Goal: Transaction & Acquisition: Download file/media

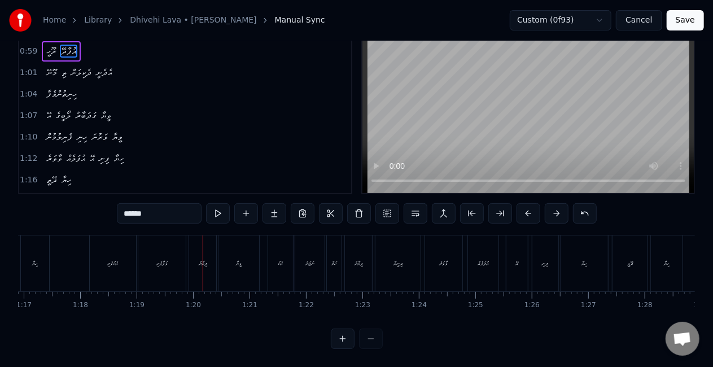
scroll to position [0, 4215]
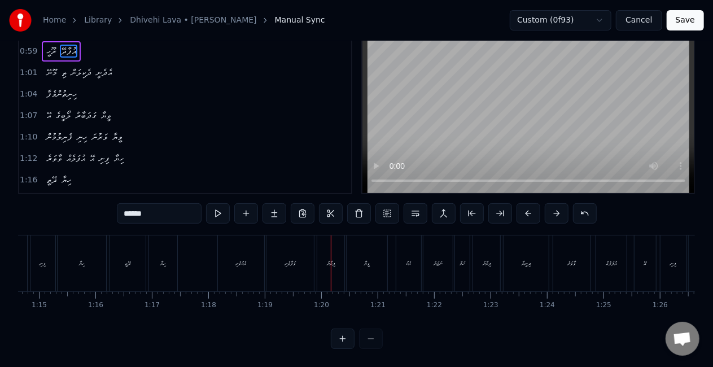
click at [240, 270] on div "އެކުވެރި" at bounding box center [241, 263] width 46 height 56
type input "********"
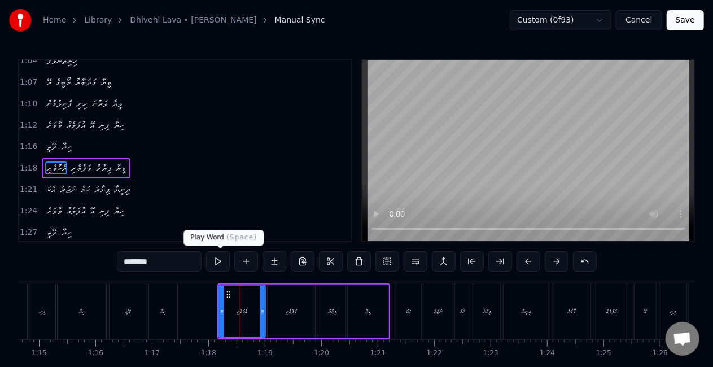
scroll to position [341, 0]
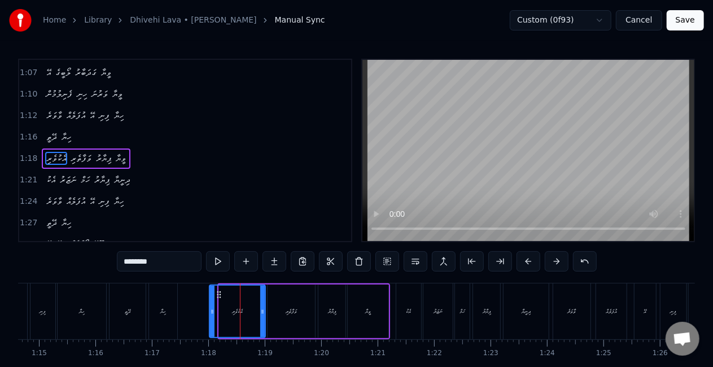
drag, startPoint x: 221, startPoint y: 305, endPoint x: 209, endPoint y: 300, distance: 12.9
click at [210, 300] on div at bounding box center [212, 311] width 5 height 51
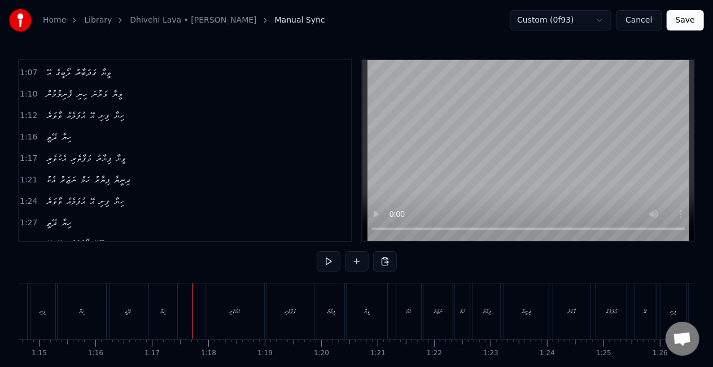
click at [158, 300] on div "ހިޔާ" at bounding box center [163, 311] width 28 height 56
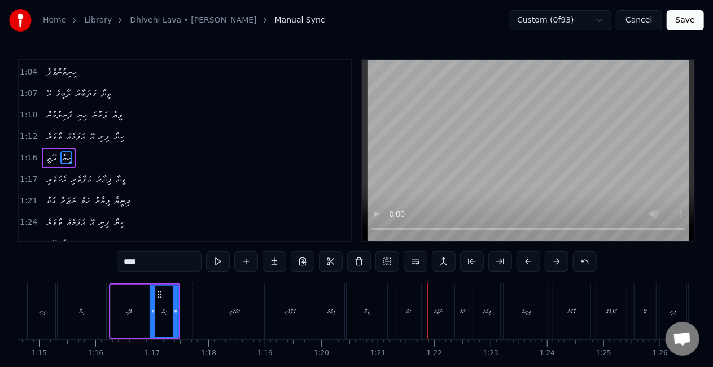
click at [409, 315] on div "އެކު" at bounding box center [409, 311] width 5 height 8
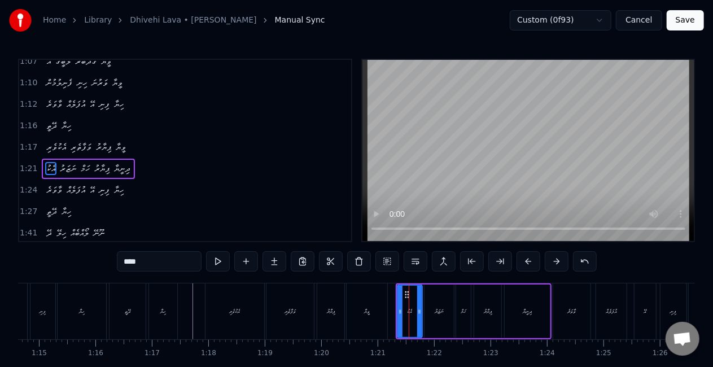
scroll to position [363, 0]
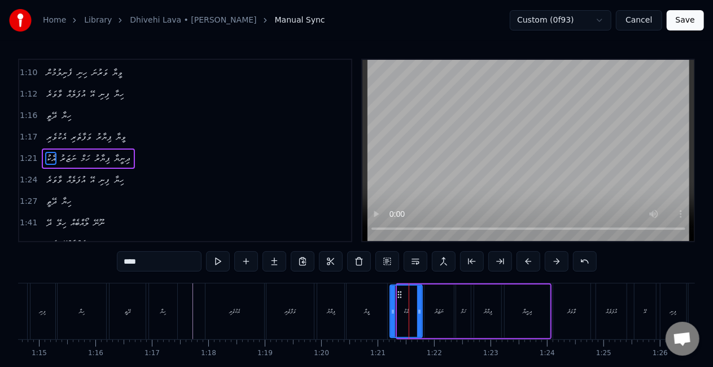
drag, startPoint x: 400, startPoint y: 317, endPoint x: 393, endPoint y: 317, distance: 6.8
click at [393, 317] on div at bounding box center [393, 311] width 5 height 51
click at [364, 314] on div "ވީޔާ" at bounding box center [367, 311] width 6 height 8
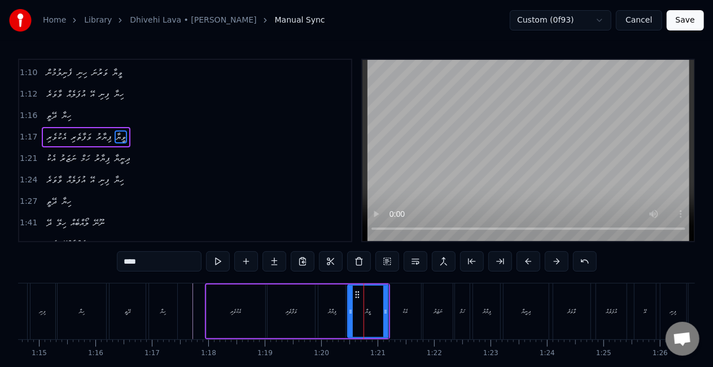
scroll to position [341, 0]
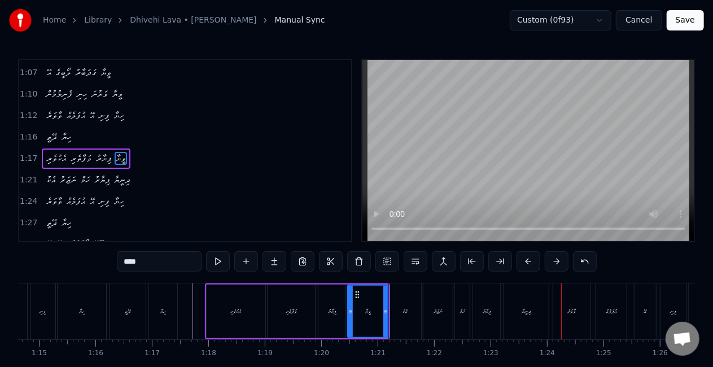
click at [569, 313] on div "ވާވަރެ" at bounding box center [572, 311] width 8 height 8
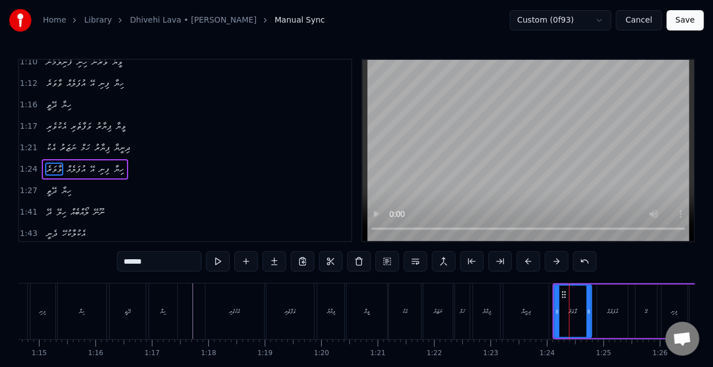
scroll to position [383, 0]
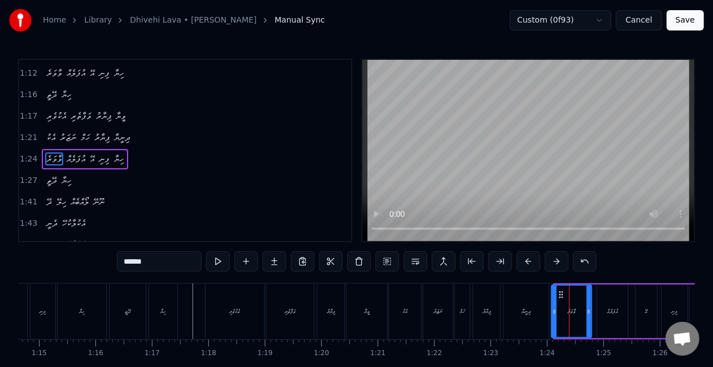
click at [553, 315] on div at bounding box center [554, 311] width 5 height 51
click at [514, 314] on div "ދިނީޔާ" at bounding box center [526, 311] width 45 height 56
type input "******"
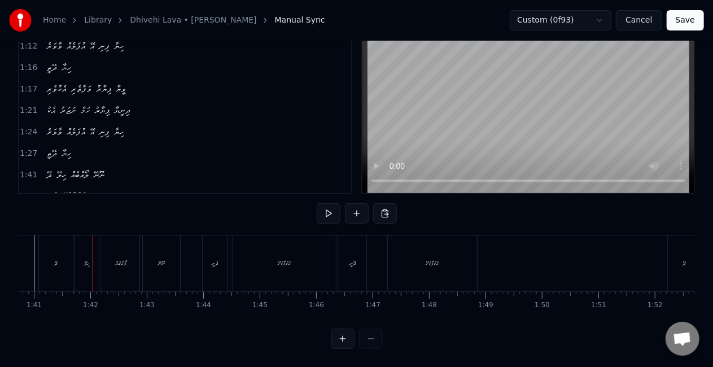
scroll to position [1, 0]
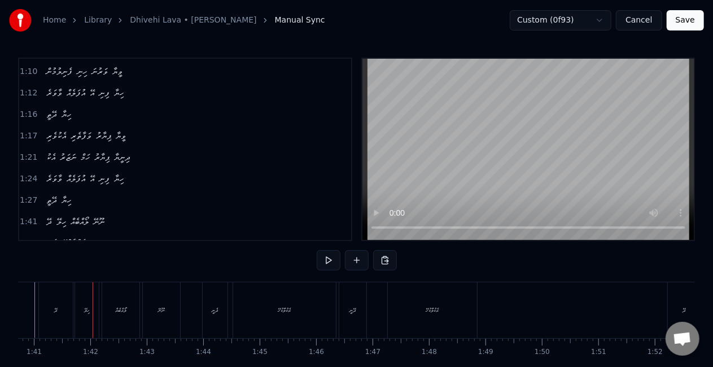
click at [50, 312] on div "ދޭ" at bounding box center [56, 310] width 34 height 56
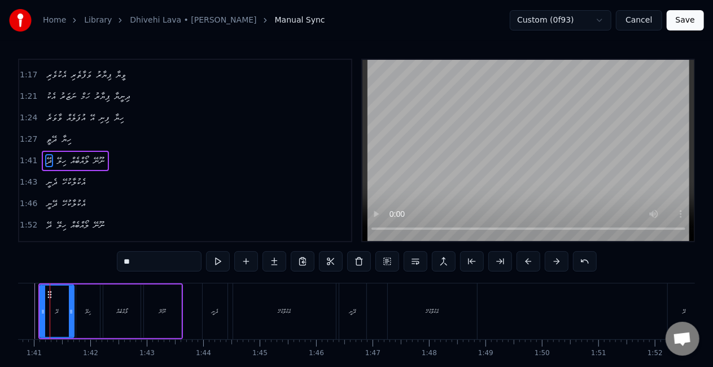
scroll to position [0, 5663]
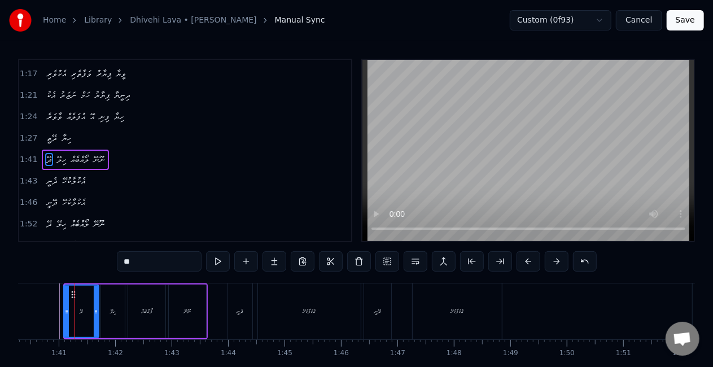
drag, startPoint x: 67, startPoint y: 316, endPoint x: 78, endPoint y: 311, distance: 11.6
click at [67, 313] on div at bounding box center [66, 311] width 5 height 51
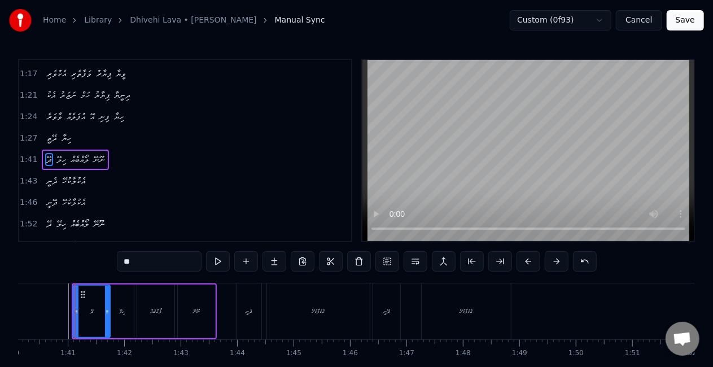
click at [108, 309] on icon at bounding box center [107, 311] width 5 height 9
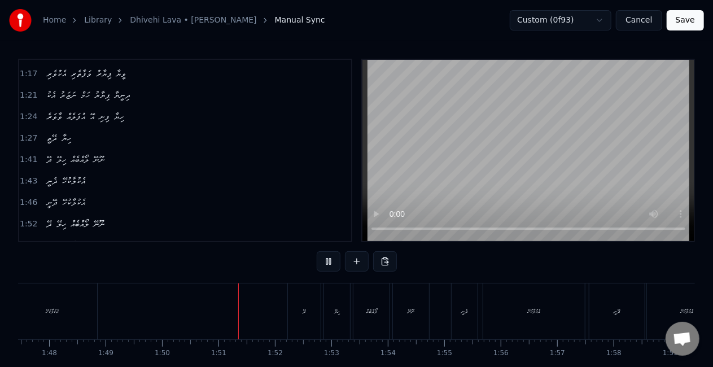
scroll to position [0, 6198]
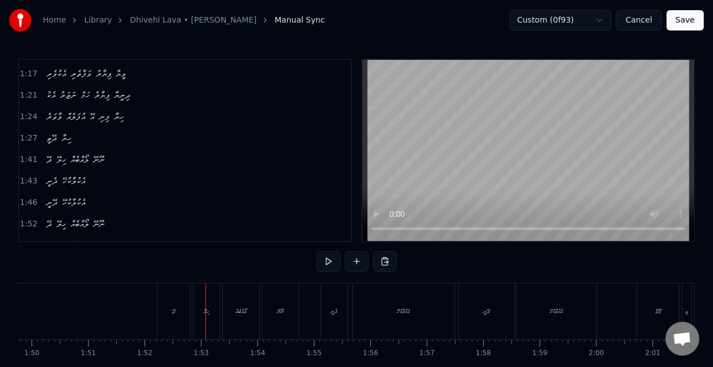
click at [181, 316] on div "ދޭ" at bounding box center [174, 311] width 33 height 56
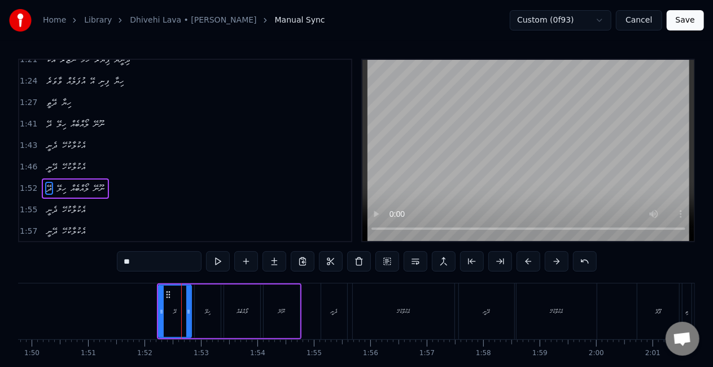
scroll to position [489, 0]
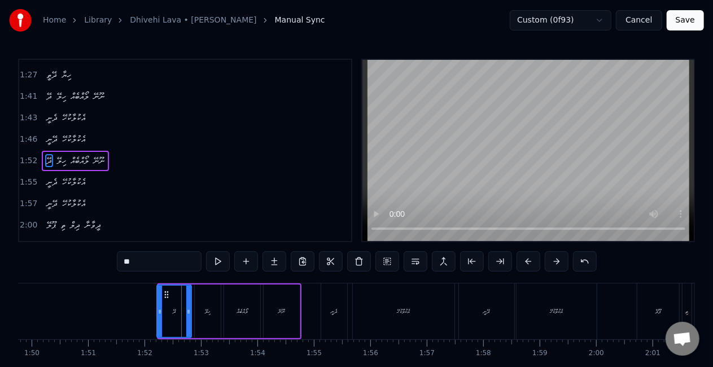
click at [159, 313] on div at bounding box center [160, 311] width 5 height 51
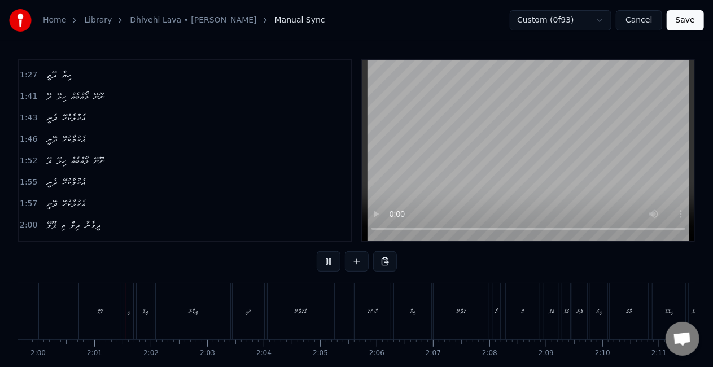
scroll to position [0, 6768]
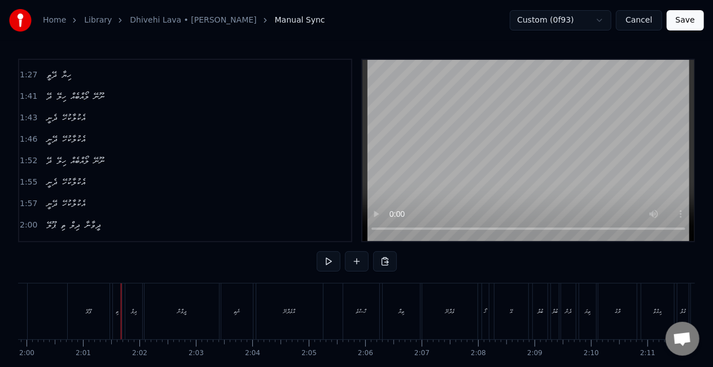
click at [96, 307] on div "ޕޫލޭ" at bounding box center [89, 311] width 42 height 56
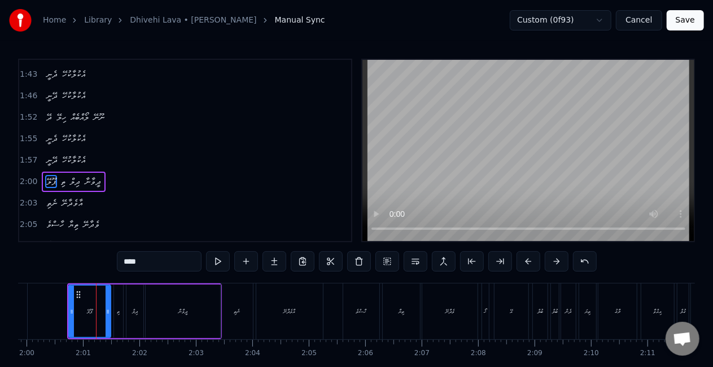
scroll to position [552, 0]
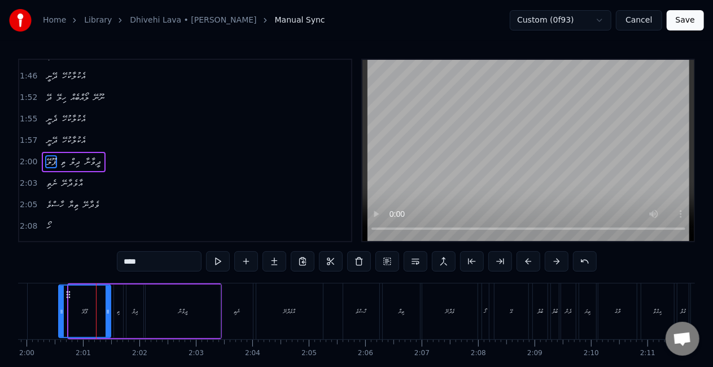
drag, startPoint x: 71, startPoint y: 307, endPoint x: 60, endPoint y: 302, distance: 12.4
click at [60, 302] on div at bounding box center [61, 311] width 5 height 51
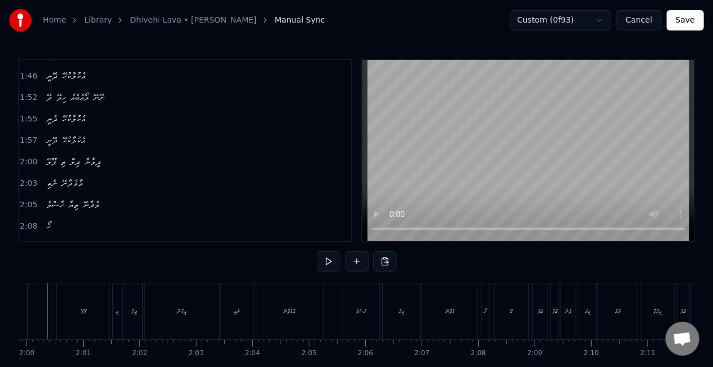
scroll to position [0, 6741]
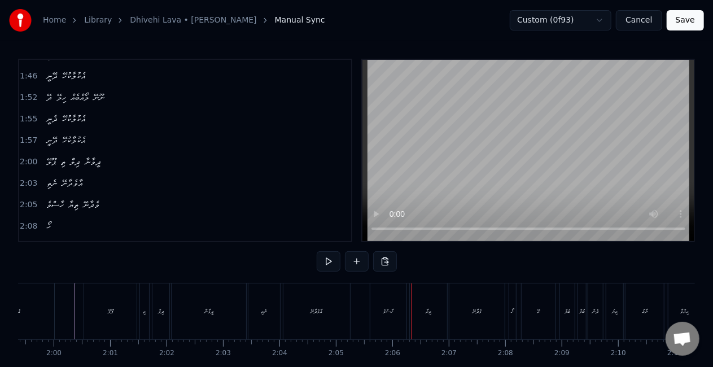
click at [373, 324] on div "ހާސްވެ" at bounding box center [388, 311] width 36 height 56
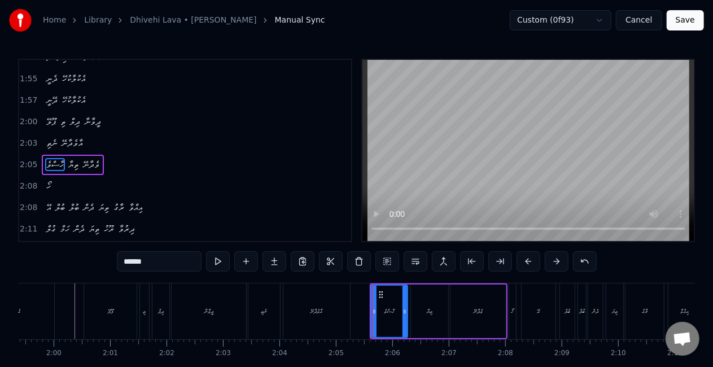
scroll to position [594, 0]
drag, startPoint x: 375, startPoint y: 313, endPoint x: 348, endPoint y: 312, distance: 27.2
click at [366, 312] on icon at bounding box center [365, 311] width 5 height 9
click at [343, 309] on div "އާވެދާނޭ" at bounding box center [316, 311] width 67 height 56
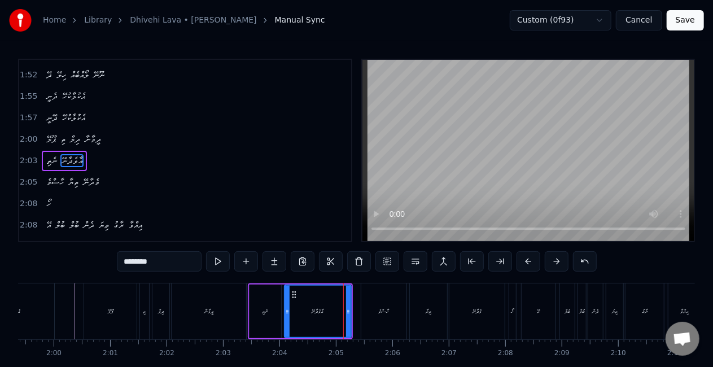
scroll to position [573, 0]
click at [512, 313] on div "ހޯ" at bounding box center [513, 311] width 3 height 8
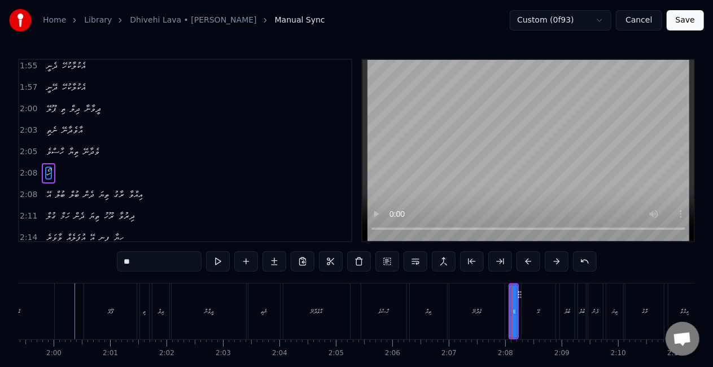
scroll to position [616, 0]
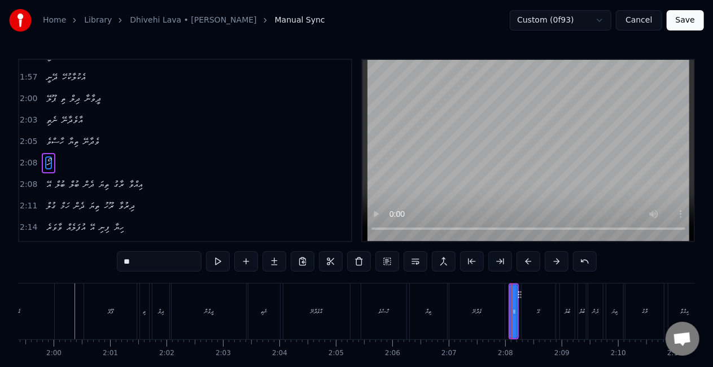
click at [124, 261] on input "**" at bounding box center [159, 261] width 85 height 20
click at [544, 317] on div "އޭ" at bounding box center [539, 311] width 34 height 56
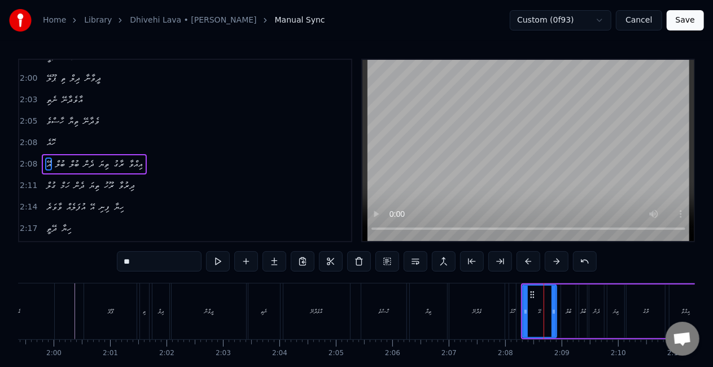
scroll to position [636, 0]
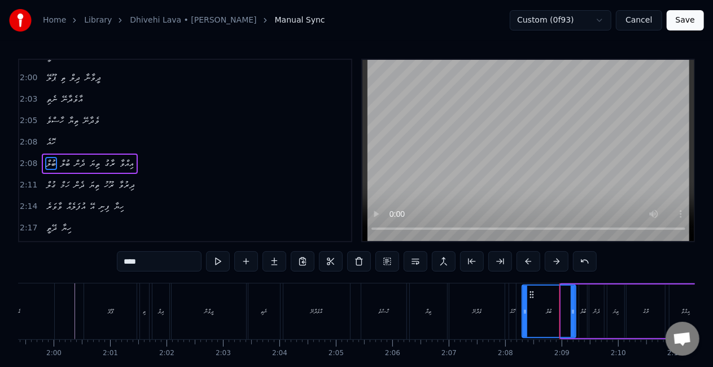
drag, startPoint x: 563, startPoint y: 317, endPoint x: 524, endPoint y: 317, distance: 39.0
click at [524, 317] on div at bounding box center [525, 311] width 5 height 51
drag, startPoint x: 573, startPoint y: 310, endPoint x: 557, endPoint y: 309, distance: 15.8
click at [557, 309] on icon at bounding box center [557, 311] width 5 height 9
click at [581, 311] on div "ބުލް" at bounding box center [584, 311] width 6 height 8
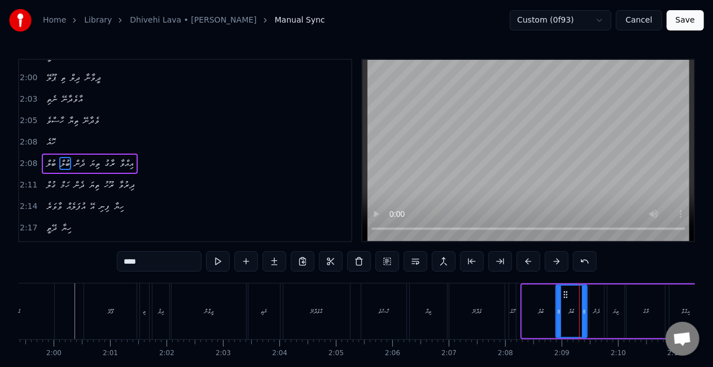
drag, startPoint x: 582, startPoint y: 315, endPoint x: 559, endPoint y: 316, distance: 23.2
click at [559, 316] on div at bounding box center [559, 311] width 5 height 51
click at [594, 311] on div "ދެން" at bounding box center [597, 311] width 6 height 8
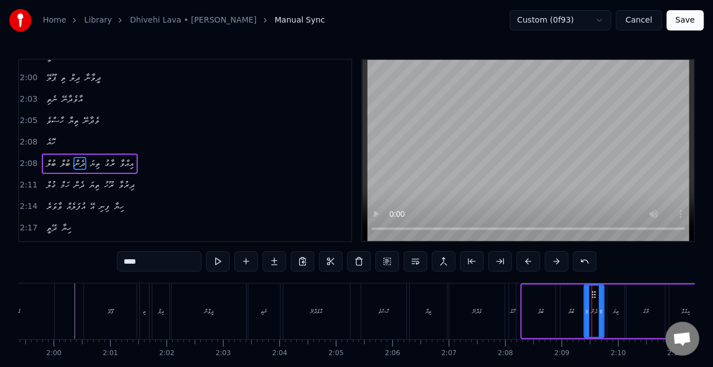
drag, startPoint x: 590, startPoint y: 311, endPoint x: 570, endPoint y: 312, distance: 19.2
click at [585, 311] on icon at bounding box center [587, 311] width 5 height 9
click at [557, 317] on div "ބުލް" at bounding box center [571, 312] width 31 height 54
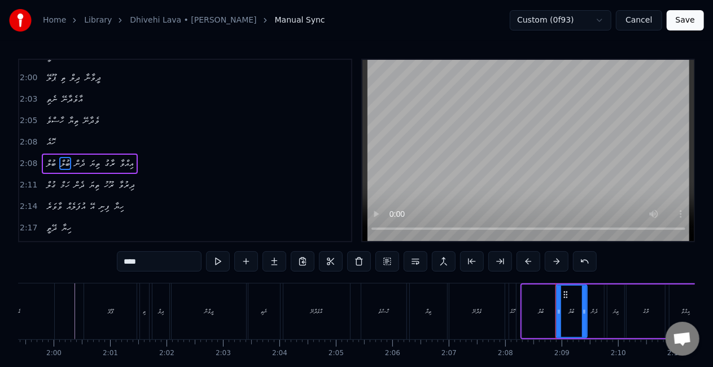
click at [545, 310] on div "ބުލް" at bounding box center [541, 312] width 38 height 54
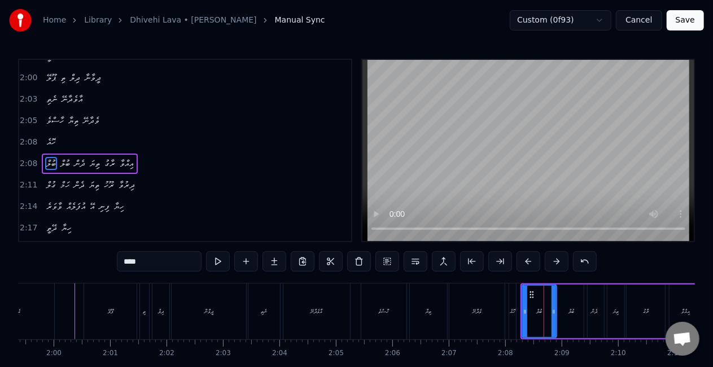
click at [553, 313] on icon at bounding box center [554, 311] width 5 height 9
click at [566, 311] on div "ބުލް" at bounding box center [571, 312] width 31 height 54
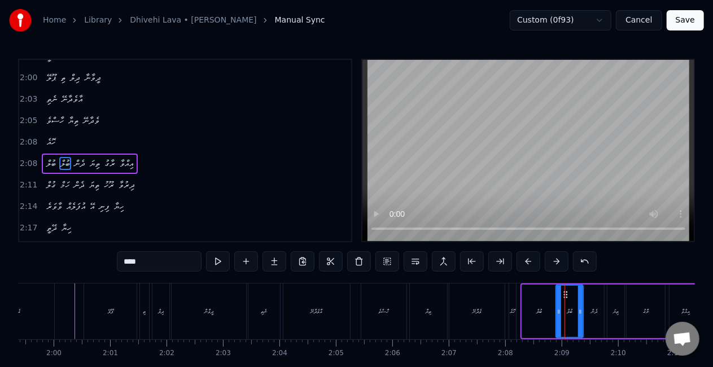
click at [579, 310] on icon at bounding box center [580, 311] width 5 height 9
click at [589, 308] on div "ދެން" at bounding box center [594, 312] width 20 height 54
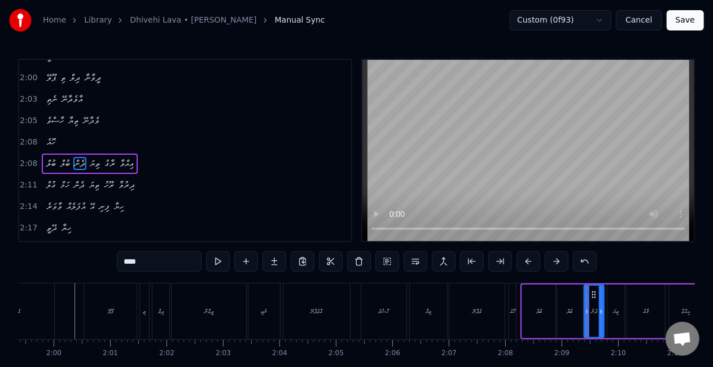
click at [499, 315] on div "ވެދާނޭ" at bounding box center [477, 311] width 55 height 56
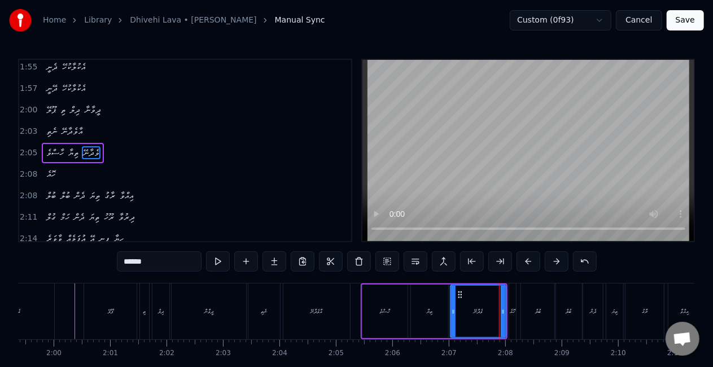
scroll to position [594, 0]
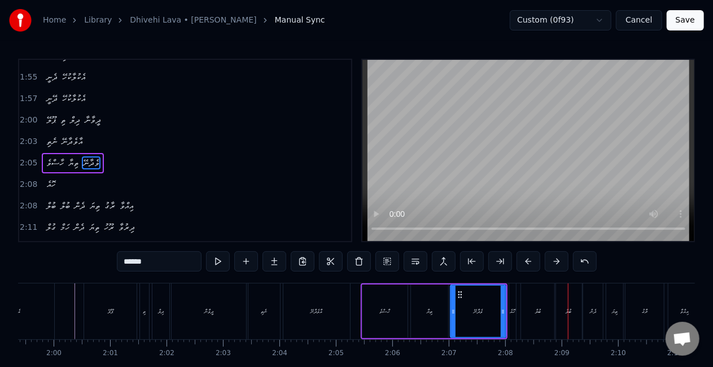
click at [514, 308] on div "ހޮއެ" at bounding box center [513, 311] width 6 height 8
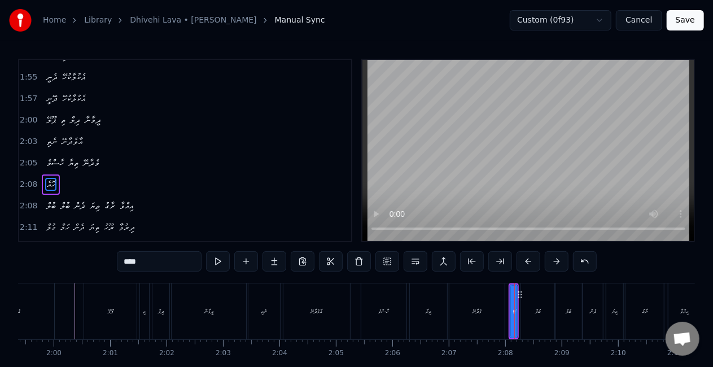
scroll to position [616, 0]
drag, startPoint x: 124, startPoint y: 261, endPoint x: 131, endPoint y: 263, distance: 6.9
click at [131, 263] on input "****" at bounding box center [159, 261] width 85 height 20
click at [129, 263] on input "***" at bounding box center [159, 261] width 85 height 20
click at [128, 263] on input "***" at bounding box center [159, 261] width 85 height 20
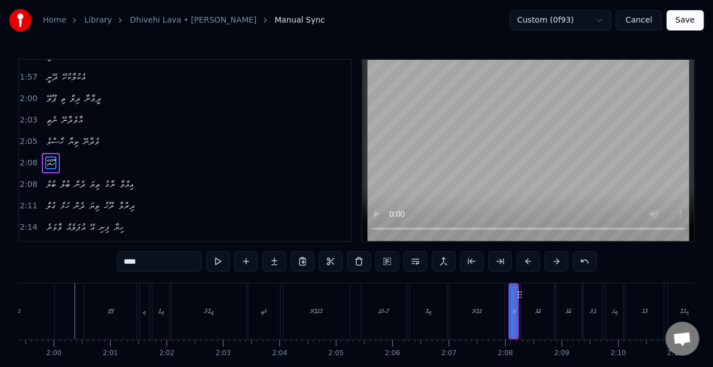
click at [457, 311] on div "ވެދާނޭ" at bounding box center [477, 311] width 55 height 56
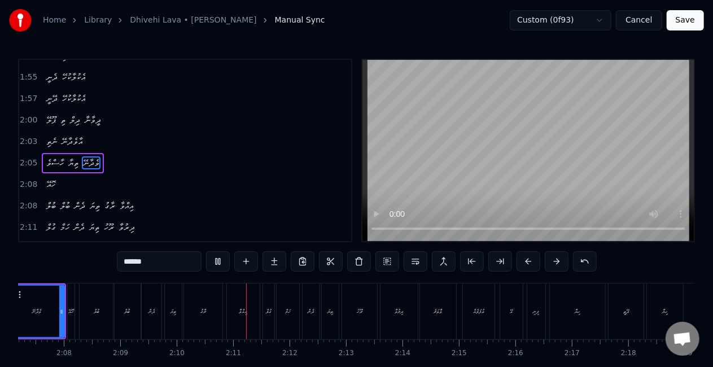
scroll to position [0, 7321]
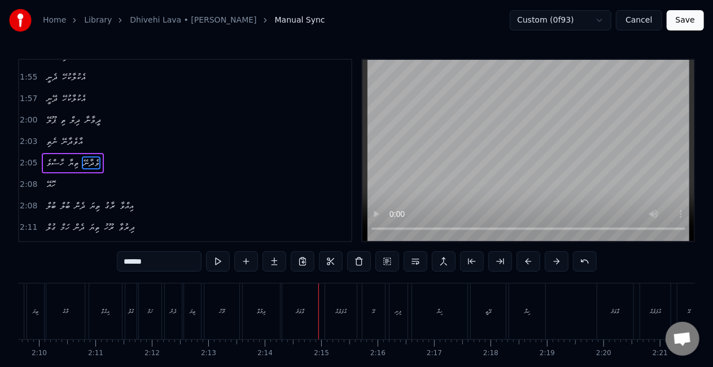
click at [308, 317] on div "ވާވަރެ" at bounding box center [300, 311] width 36 height 56
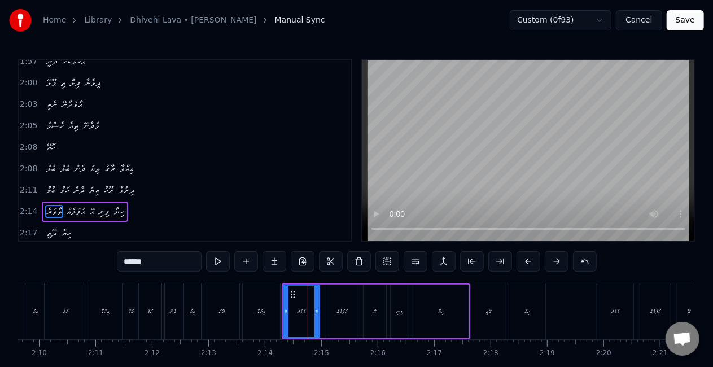
scroll to position [679, 0]
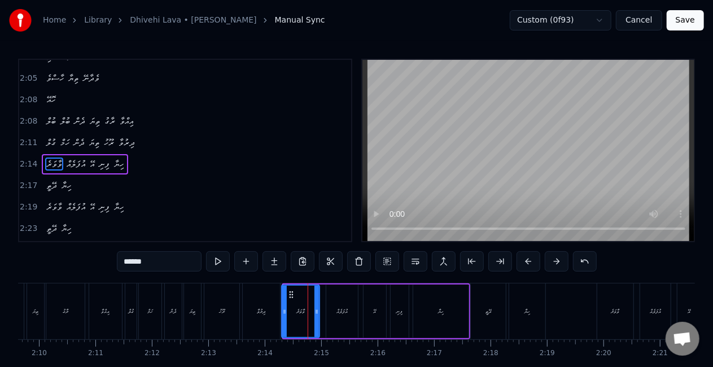
click at [283, 312] on icon at bounding box center [284, 311] width 5 height 9
click at [266, 308] on div "ދިރުވާ" at bounding box center [262, 311] width 8 height 8
type input "******"
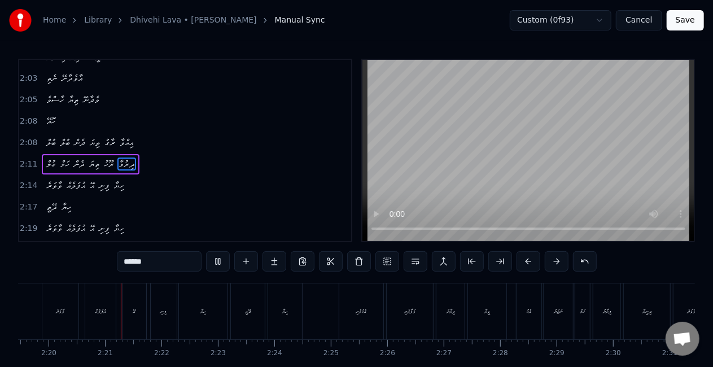
scroll to position [0, 7886]
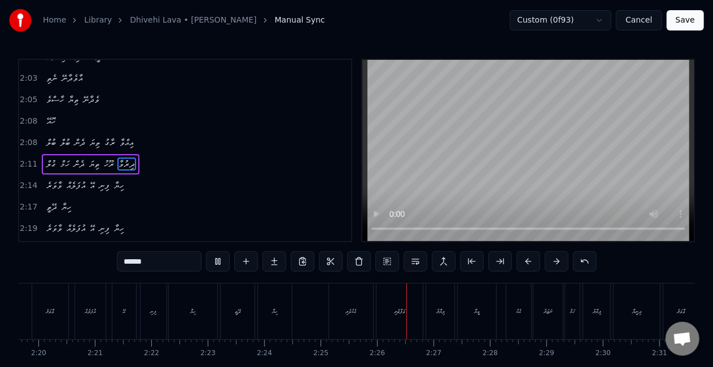
click at [689, 17] on button "Save" at bounding box center [685, 20] width 37 height 20
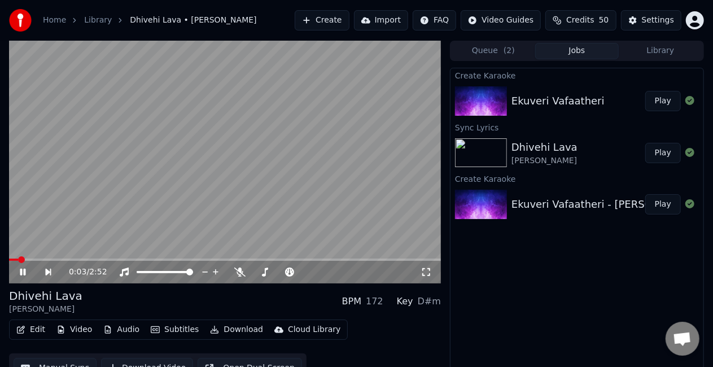
click at [28, 235] on video at bounding box center [225, 162] width 432 height 243
click at [670, 195] on button "Play" at bounding box center [663, 204] width 36 height 20
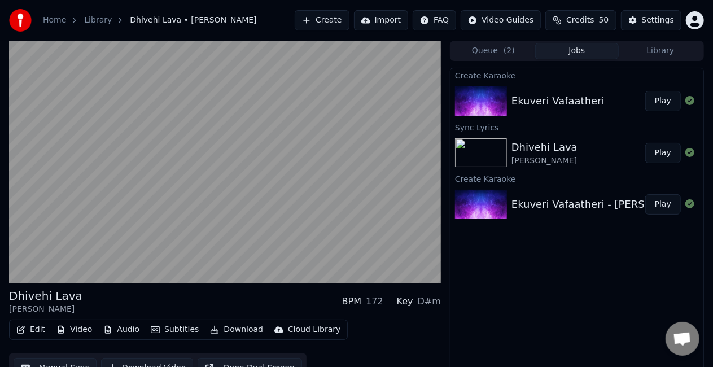
click at [662, 207] on button "Play" at bounding box center [663, 204] width 36 height 20
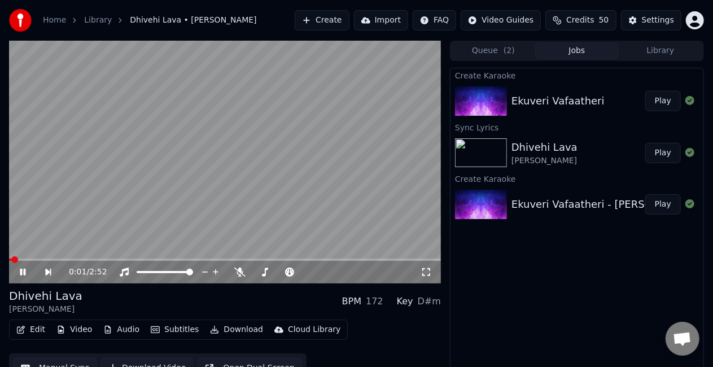
click at [418, 271] on div "0:01 / 2:52" at bounding box center [245, 272] width 352 height 11
click at [425, 269] on icon at bounding box center [426, 272] width 8 height 8
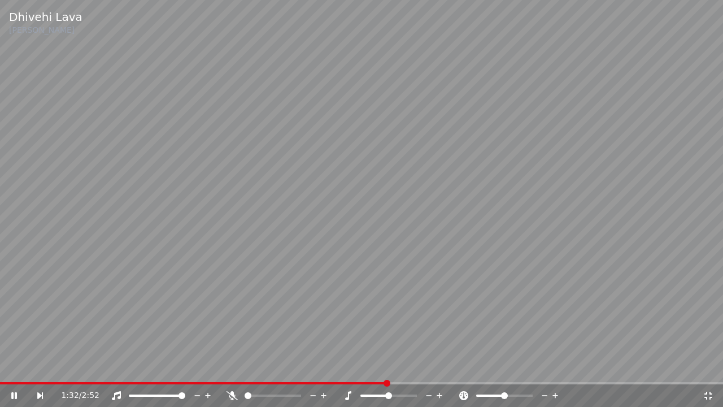
click at [401, 367] on video at bounding box center [361, 203] width 723 height 407
click at [425, 367] on video at bounding box center [361, 203] width 723 height 407
click at [424, 367] on span at bounding box center [361, 383] width 723 height 2
click at [415, 367] on span at bounding box center [208, 383] width 416 height 2
click at [442, 310] on video at bounding box center [361, 203] width 723 height 407
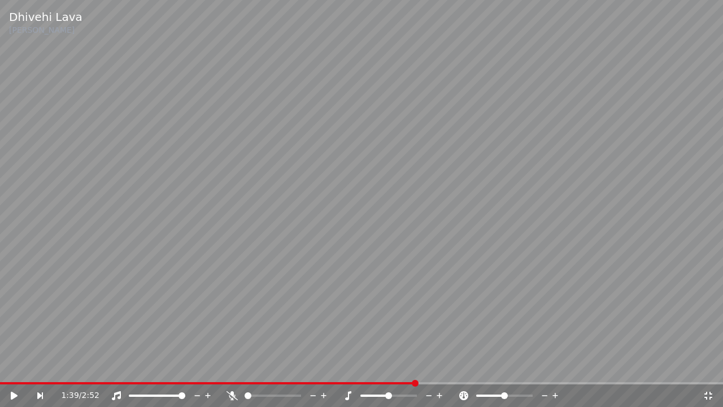
click at [442, 309] on video at bounding box center [361, 203] width 723 height 407
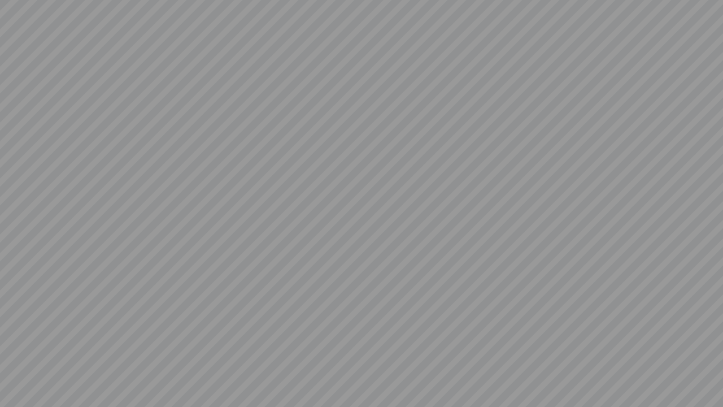
click at [442, 310] on video at bounding box center [361, 203] width 723 height 407
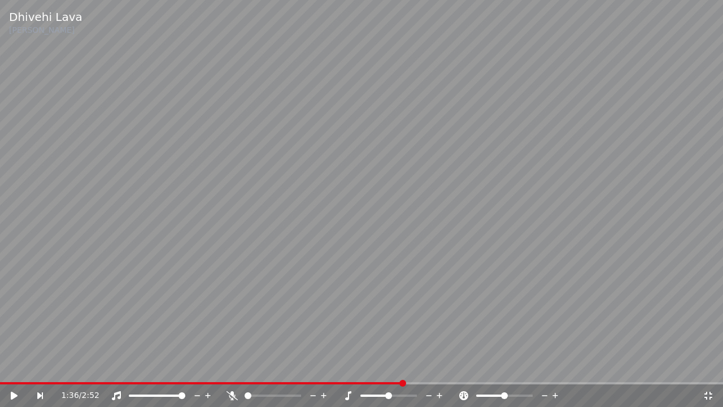
click at [403, 367] on span at bounding box center [201, 383] width 403 height 2
click at [391, 261] on video at bounding box center [361, 203] width 723 height 407
drag, startPoint x: 459, startPoint y: 216, endPoint x: 460, endPoint y: 232, distance: 15.3
click at [458, 216] on video at bounding box center [361, 203] width 723 height 407
click at [709, 367] on icon at bounding box center [708, 395] width 11 height 9
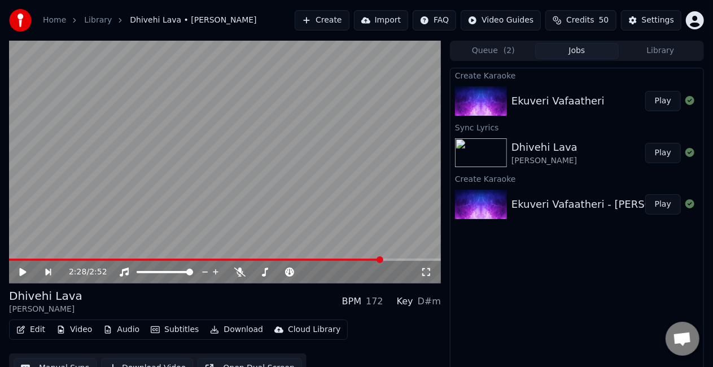
click at [62, 363] on button "Manual Sync" at bounding box center [55, 368] width 83 height 20
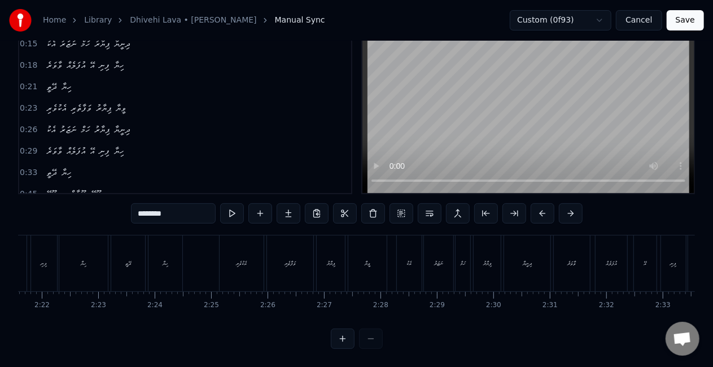
scroll to position [0, 7962]
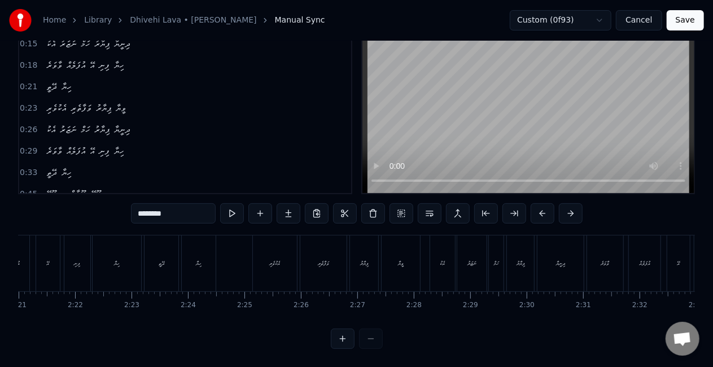
click at [260, 251] on div "އެކުވެރި" at bounding box center [275, 263] width 44 height 56
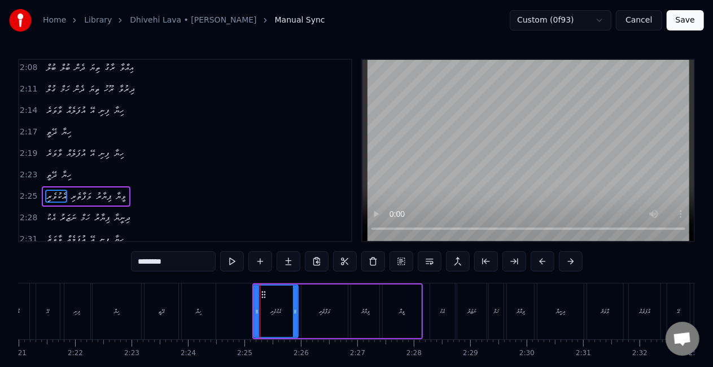
scroll to position [746, 0]
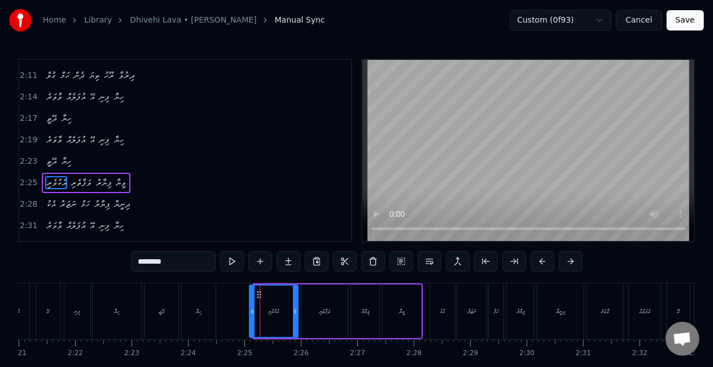
click at [250, 302] on div "އެކުވެރި" at bounding box center [274, 312] width 50 height 54
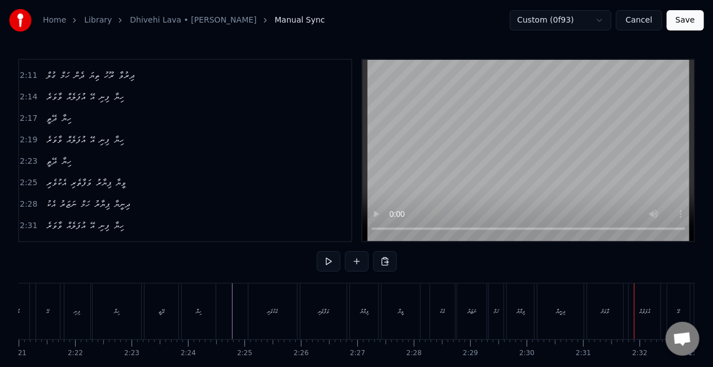
click at [583, 312] on div "ދިނީޔާ" at bounding box center [560, 311] width 47 height 56
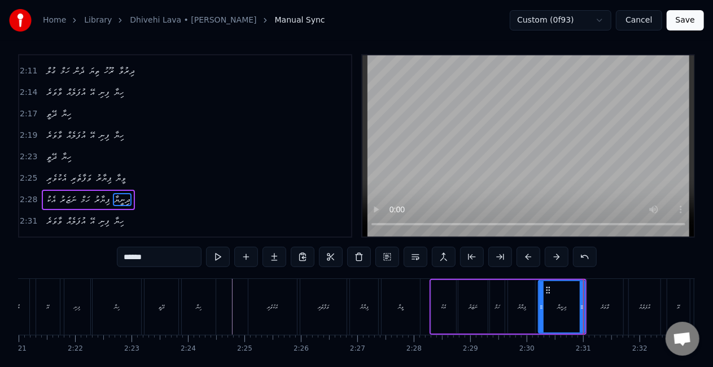
click at [594, 311] on div "ވާވަރެ" at bounding box center [605, 307] width 36 height 56
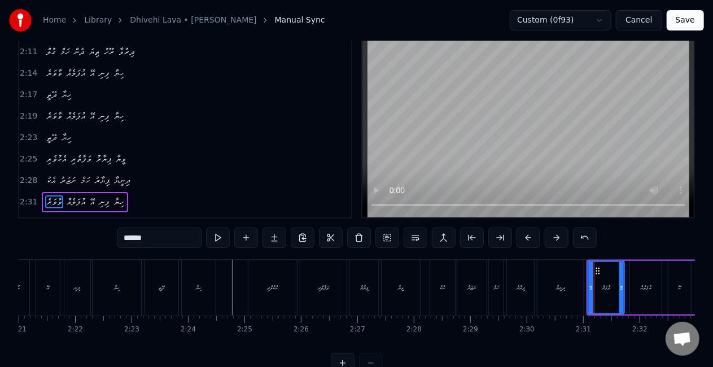
scroll to position [26, 0]
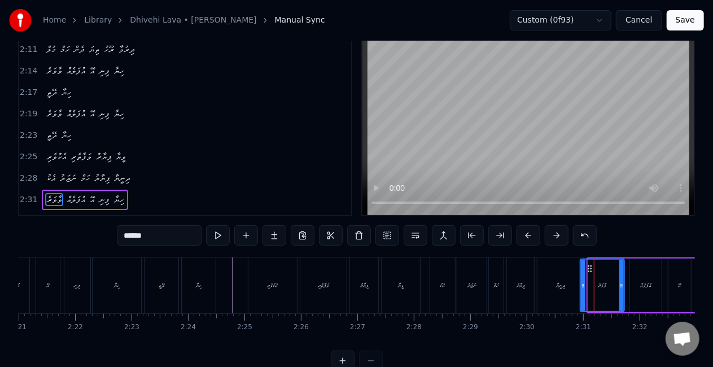
drag, startPoint x: 591, startPoint y: 295, endPoint x: 583, endPoint y: 294, distance: 7.9
click at [583, 294] on div at bounding box center [583, 285] width 5 height 51
click at [561, 288] on div "ދިނީޔާ" at bounding box center [560, 285] width 9 height 8
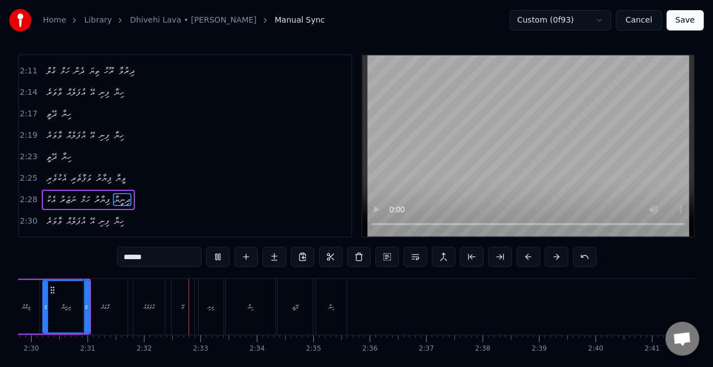
scroll to position [0, 8538]
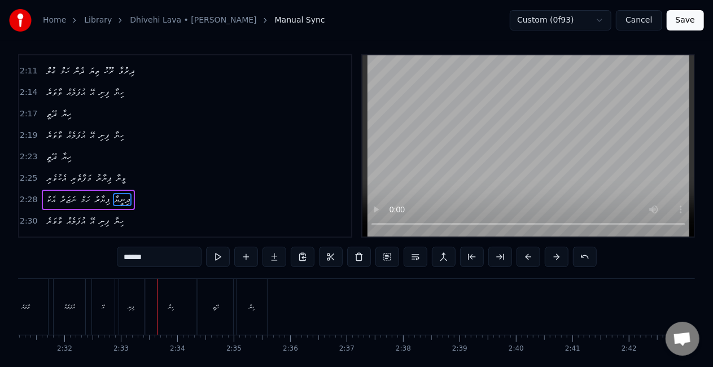
click at [102, 309] on div "އޭ" at bounding box center [103, 307] width 3 height 8
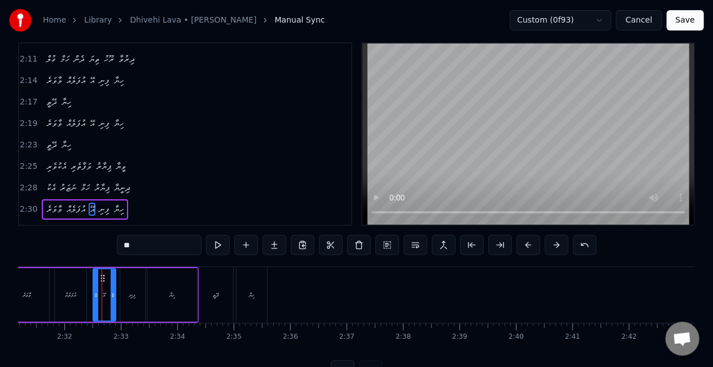
scroll to position [26, 0]
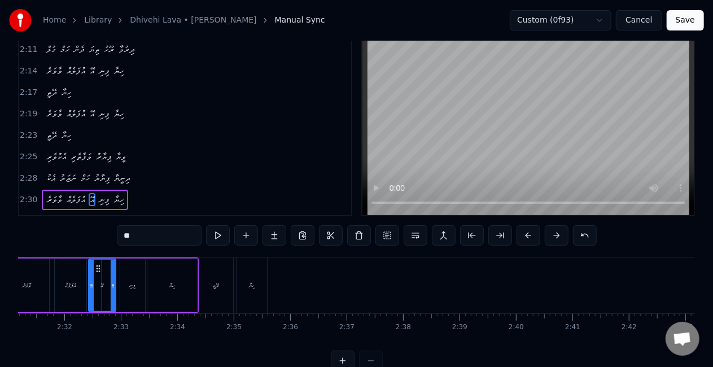
drag, startPoint x: 94, startPoint y: 296, endPoint x: 89, endPoint y: 292, distance: 6.0
click at [89, 292] on div at bounding box center [91, 285] width 5 height 51
click at [82, 288] on div "އުފަލެއް" at bounding box center [71, 286] width 32 height 54
type input "********"
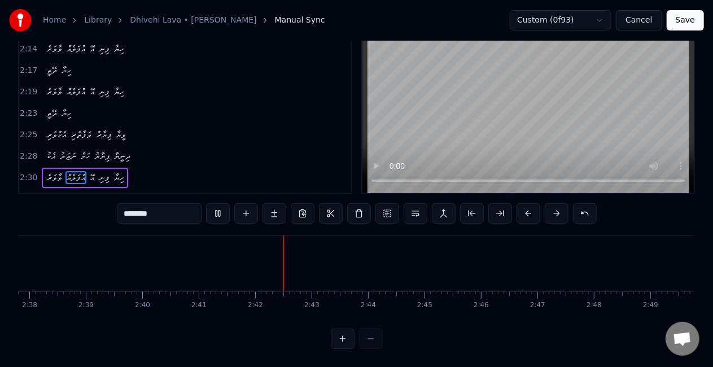
scroll to position [0, 9051]
click at [677, 21] on button "Save" at bounding box center [685, 20] width 37 height 20
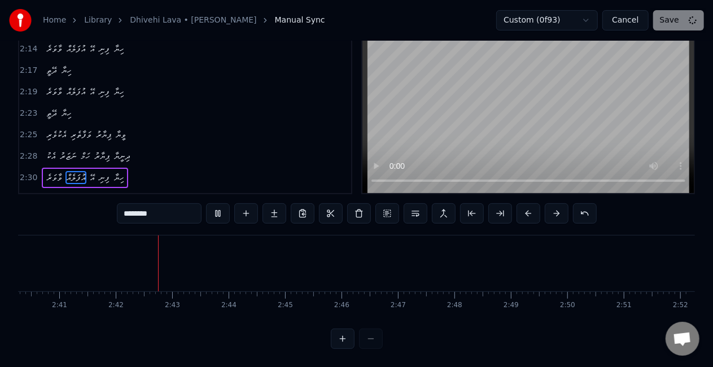
scroll to position [16, 0]
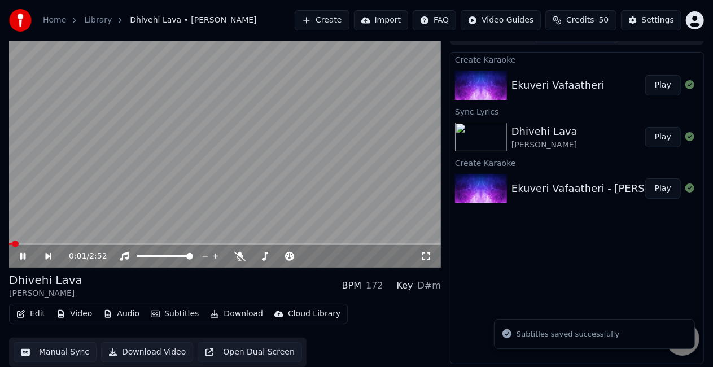
click at [170, 130] on video at bounding box center [225, 146] width 432 height 243
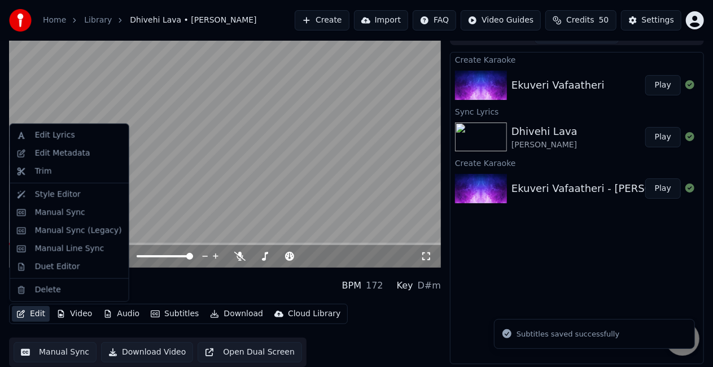
click at [33, 308] on button "Edit" at bounding box center [31, 314] width 38 height 16
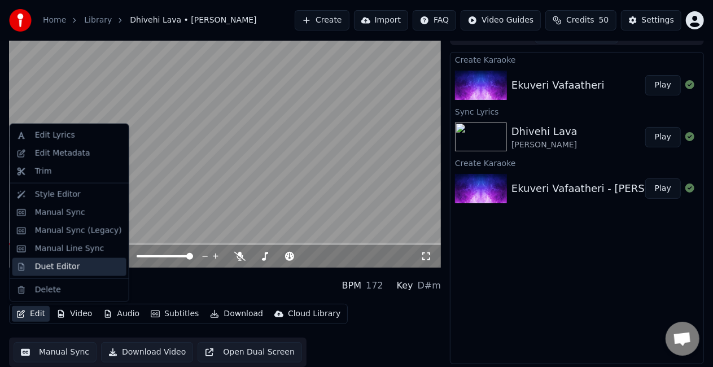
click at [61, 269] on div "Duet Editor" at bounding box center [57, 266] width 45 height 11
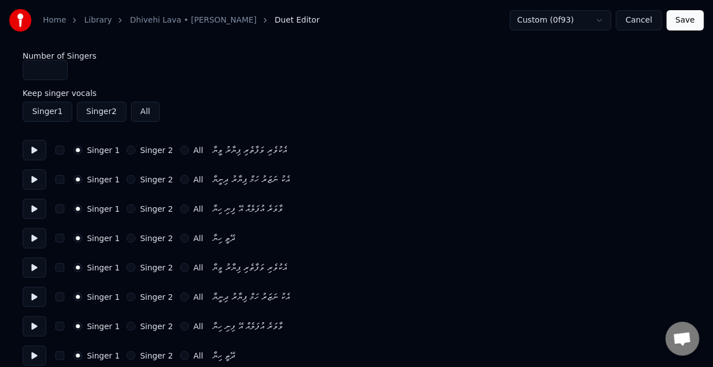
type input "*"
click at [56, 65] on input "*" at bounding box center [45, 70] width 45 height 20
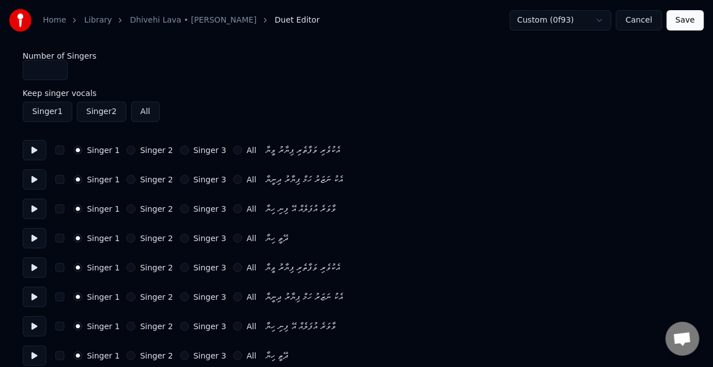
click at [126, 265] on button "Singer 2" at bounding box center [130, 267] width 9 height 9
click at [126, 291] on div "Singer 1 Singer 2 Singer 3 All އެކު ނަޒަރު ހަމް ޕިޔާރު ދިނީޔާ" at bounding box center [357, 297] width 668 height 20
click at [126, 298] on button "Singer 2" at bounding box center [130, 297] width 9 height 9
click at [126, 326] on button "Singer 2" at bounding box center [130, 326] width 9 height 9
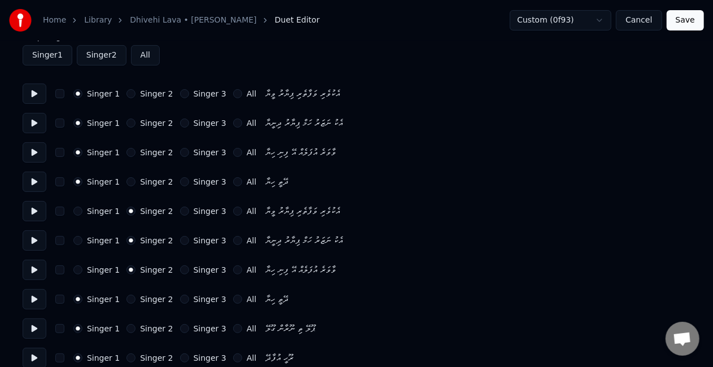
click at [126, 299] on button "Singer 2" at bounding box center [130, 299] width 9 height 9
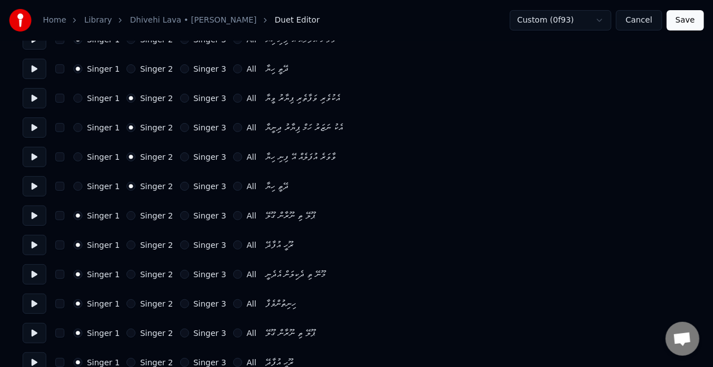
scroll to position [226, 0]
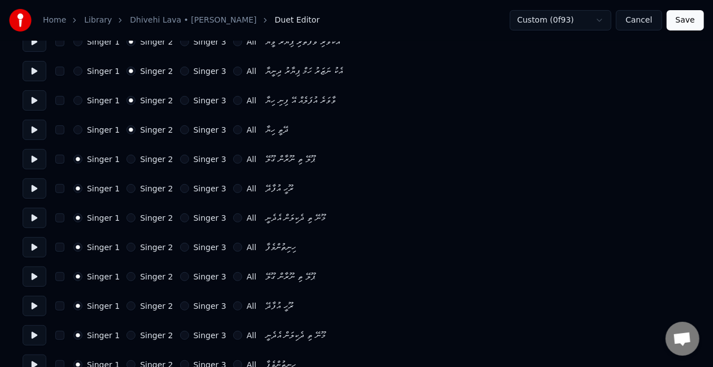
click at [126, 277] on button "Singer 2" at bounding box center [130, 276] width 9 height 9
drag, startPoint x: 126, startPoint y: 300, endPoint x: 127, endPoint y: 310, distance: 9.6
click at [126, 302] on div "Singer 1 Singer 2 Singer 3 All ރޫހީ އުފާދޭ" at bounding box center [357, 306] width 668 height 20
click at [126, 307] on button "Singer 2" at bounding box center [130, 306] width 9 height 9
click at [126, 332] on button "Singer 2" at bounding box center [130, 335] width 9 height 9
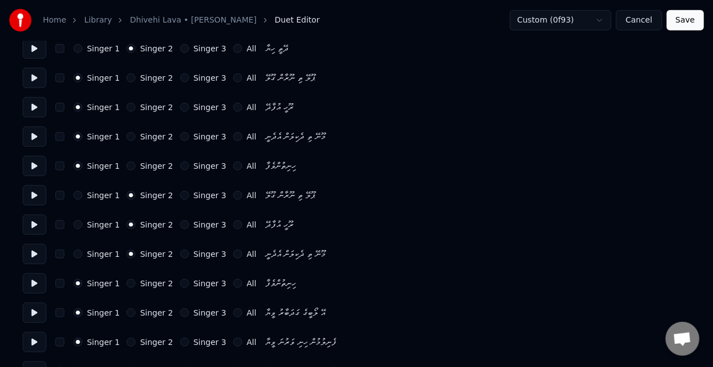
scroll to position [339, 0]
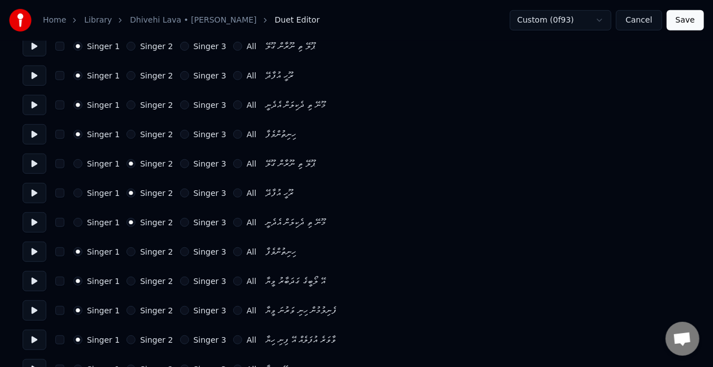
click at [126, 249] on button "Singer 2" at bounding box center [130, 251] width 9 height 9
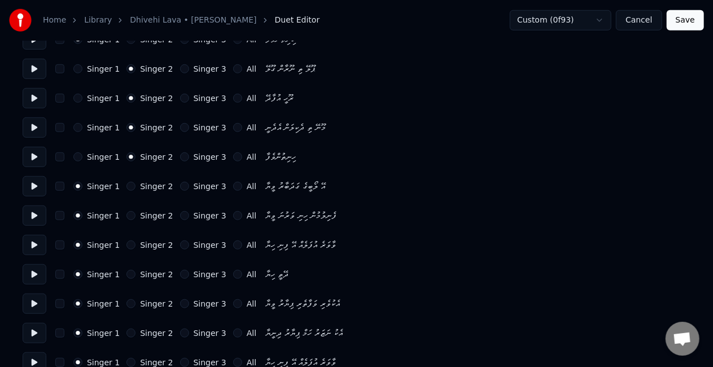
scroll to position [508, 0]
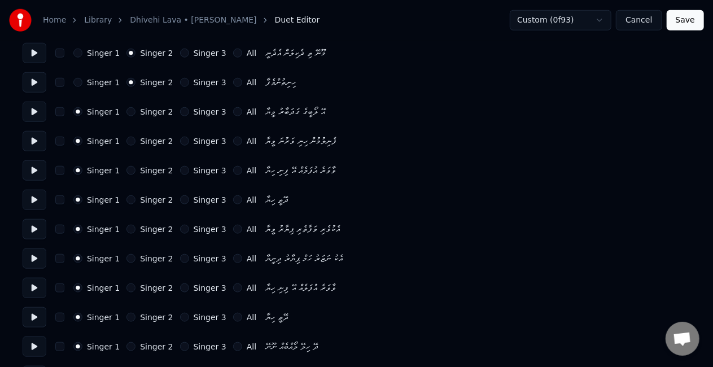
click at [180, 227] on button "Singer 3" at bounding box center [184, 229] width 9 height 9
click at [180, 261] on button "Singer 3" at bounding box center [184, 258] width 9 height 9
click at [180, 287] on button "Singer 3" at bounding box center [184, 287] width 9 height 9
click at [180, 317] on button "Singer 3" at bounding box center [184, 317] width 9 height 9
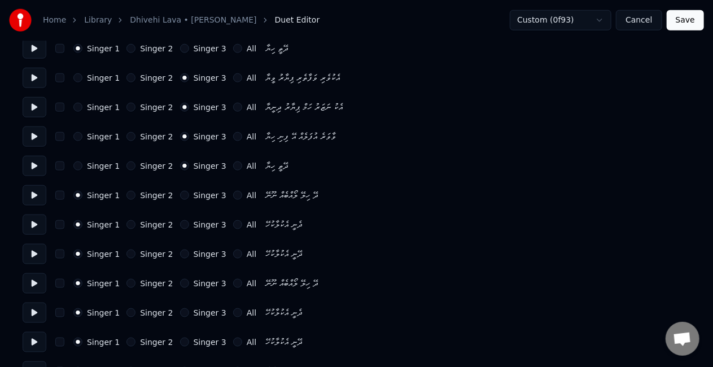
scroll to position [678, 0]
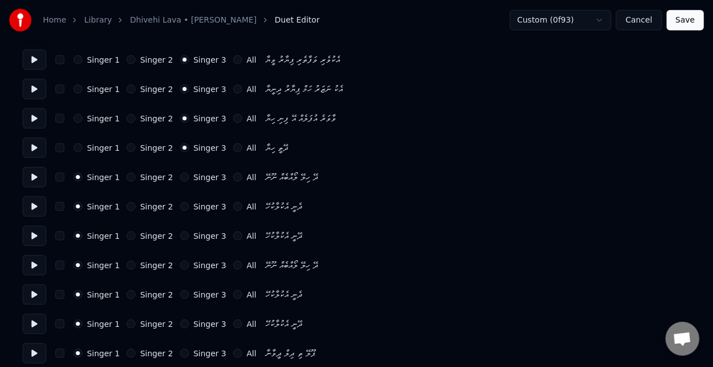
click at [131, 263] on div "Singer 2" at bounding box center [149, 265] width 46 height 9
click at [126, 264] on button "Singer 2" at bounding box center [130, 265] width 9 height 9
click at [126, 294] on button "Singer 2" at bounding box center [130, 294] width 9 height 9
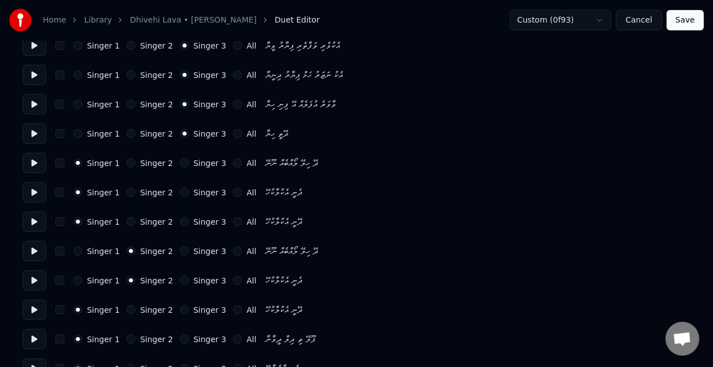
scroll to position [734, 0]
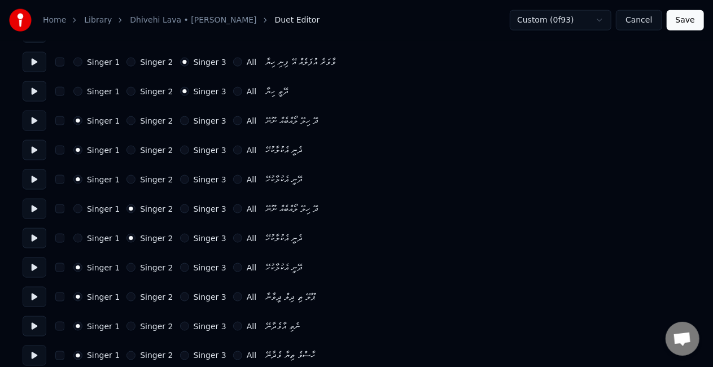
click at [126, 265] on button "Singer 2" at bounding box center [130, 267] width 9 height 9
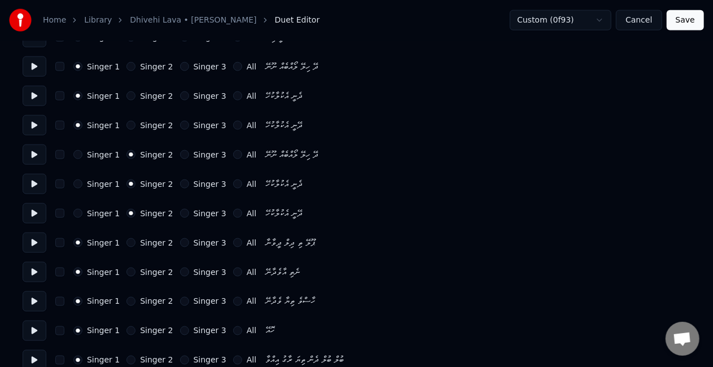
scroll to position [791, 0]
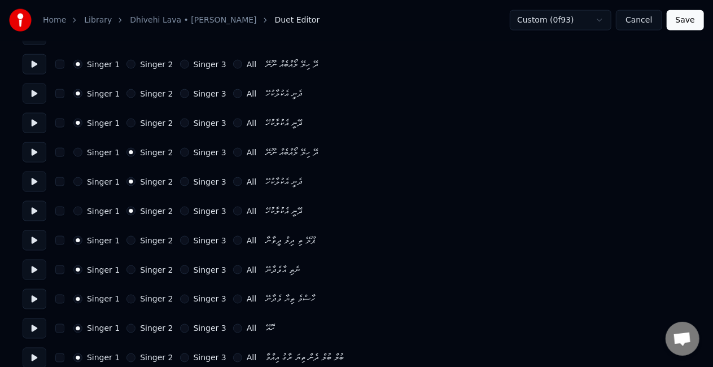
click at [126, 241] on button "Singer 2" at bounding box center [130, 240] width 9 height 9
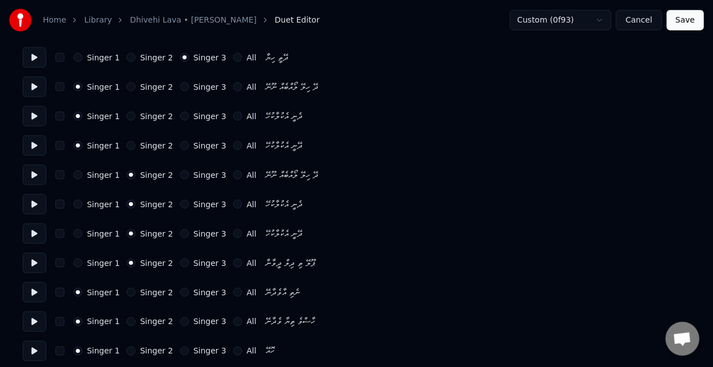
scroll to position [734, 0]
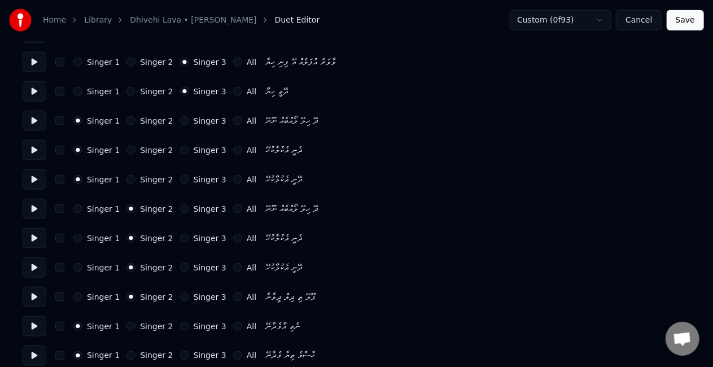
click at [78, 295] on button "Singer 1" at bounding box center [77, 297] width 9 height 9
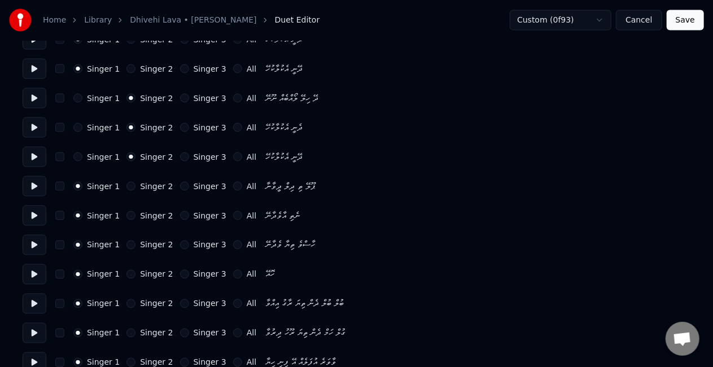
scroll to position [847, 0]
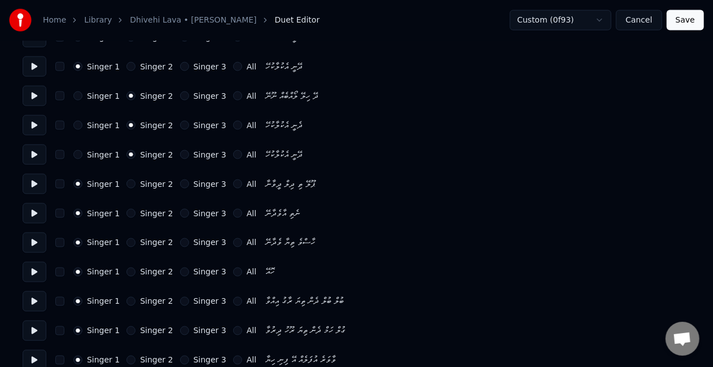
click at [126, 302] on button "Singer 2" at bounding box center [130, 301] width 9 height 9
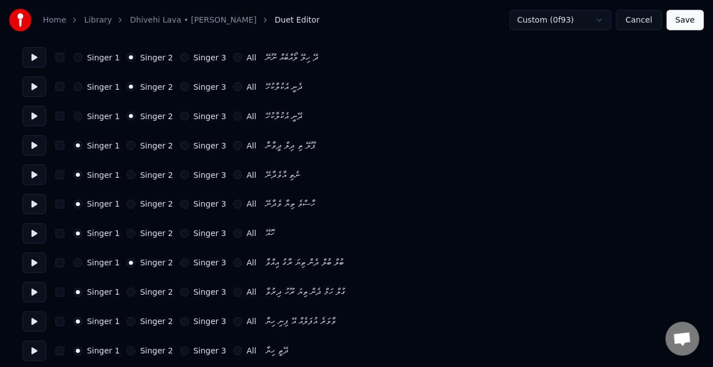
scroll to position [904, 0]
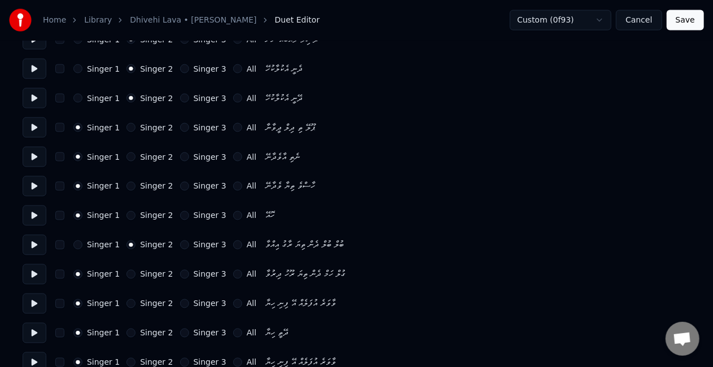
click at [125, 269] on div "Singer 1 Singer 2 Singer 3 All ގުލް ހަމް ދެން ތިޔަ ރޫހު ދިރުވާ" at bounding box center [357, 274] width 668 height 20
click at [126, 276] on button "Singer 2" at bounding box center [130, 274] width 9 height 9
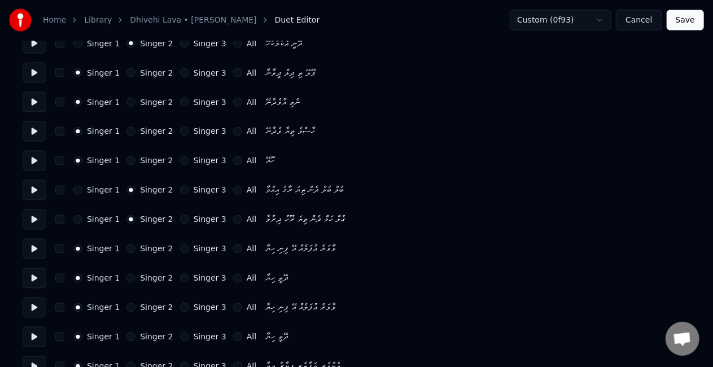
scroll to position [1017, 0]
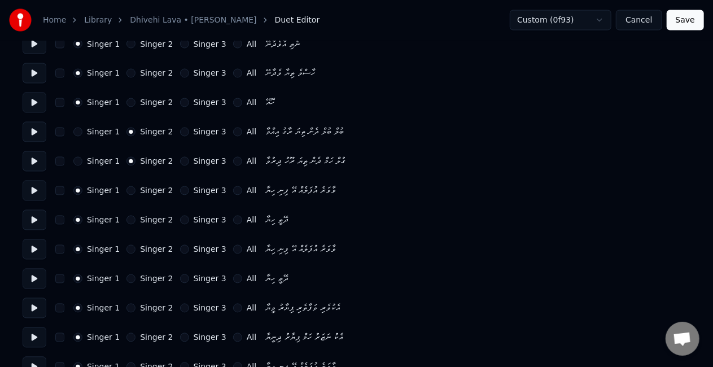
click at [129, 188] on button "Singer 2" at bounding box center [130, 190] width 9 height 9
drag, startPoint x: 129, startPoint y: 218, endPoint x: 127, endPoint y: 197, distance: 21.0
click at [128, 218] on button "Singer 2" at bounding box center [130, 220] width 9 height 9
click at [233, 248] on button "All" at bounding box center [237, 249] width 9 height 9
click at [233, 274] on button "All" at bounding box center [237, 278] width 9 height 9
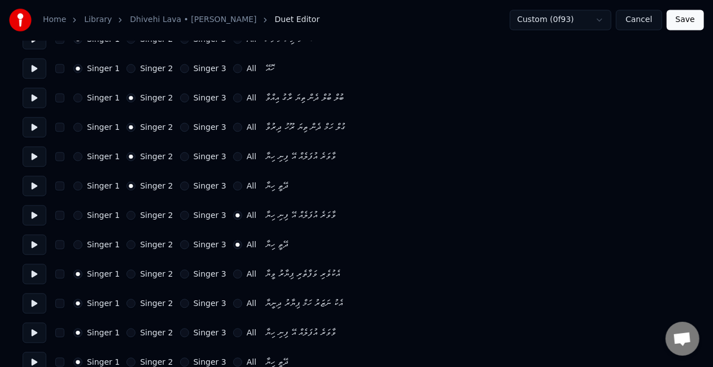
scroll to position [1067, 0]
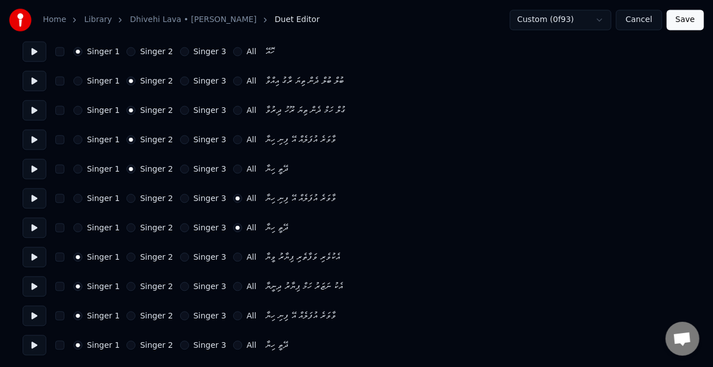
click at [233, 260] on button "All" at bounding box center [237, 257] width 9 height 9
click at [233, 283] on button "All" at bounding box center [237, 286] width 9 height 9
click at [233, 314] on button "All" at bounding box center [237, 316] width 9 height 9
click at [225, 339] on div "Singer 1 Singer 2 Singer 3 All ދޭތީ ހިޔާ" at bounding box center [357, 345] width 668 height 20
click at [233, 341] on button "All" at bounding box center [237, 345] width 9 height 9
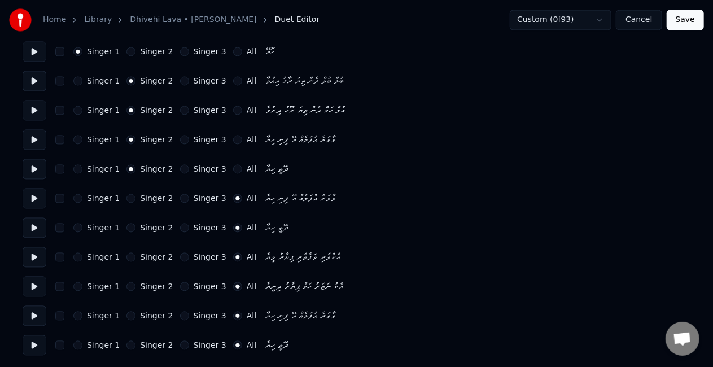
click at [682, 22] on button "Save" at bounding box center [685, 20] width 37 height 20
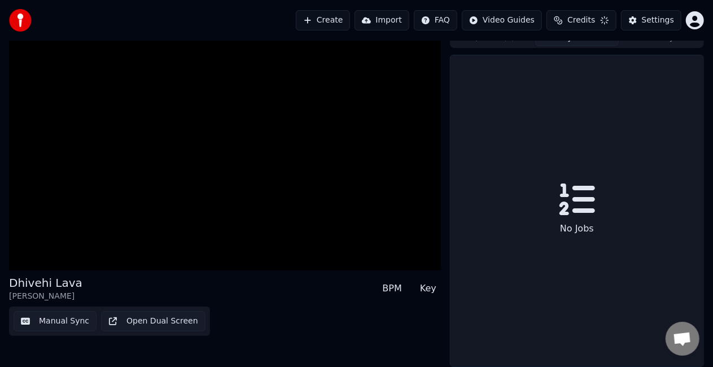
scroll to position [16, 0]
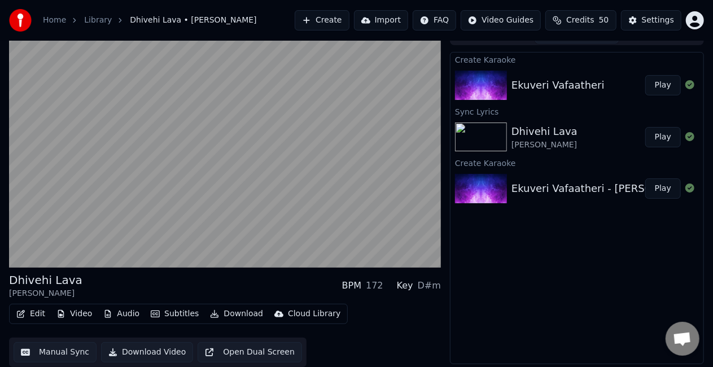
click at [510, 184] on div at bounding box center [483, 188] width 56 height 29
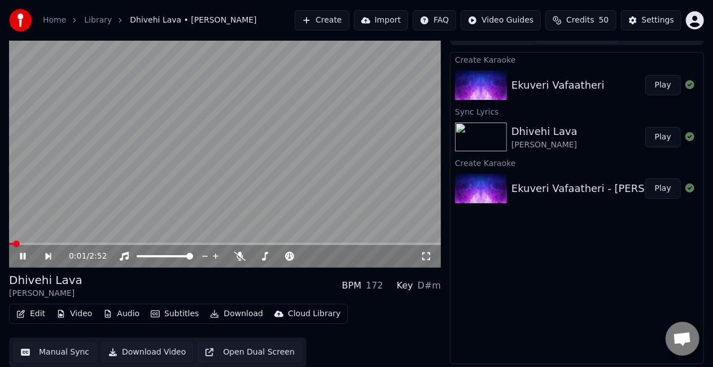
click at [429, 252] on icon at bounding box center [426, 256] width 11 height 9
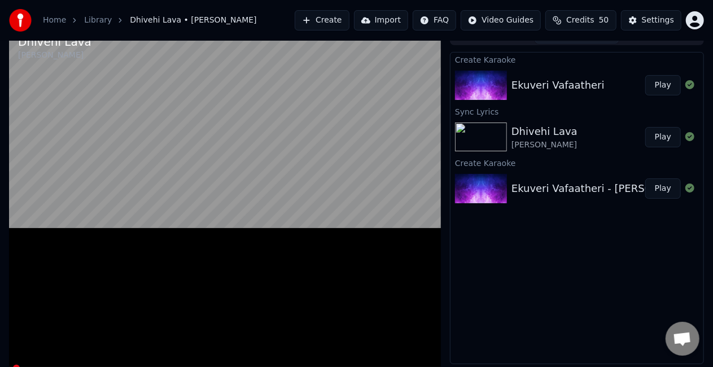
scroll to position [7, 0]
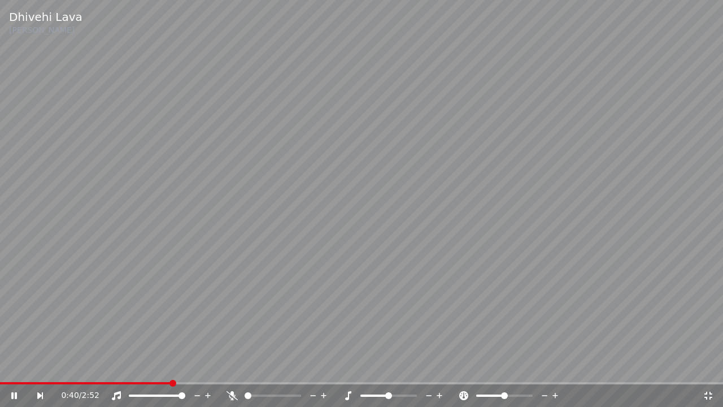
click at [184, 367] on video at bounding box center [361, 203] width 723 height 407
click at [195, 367] on span at bounding box center [361, 383] width 723 height 2
click at [271, 312] on video at bounding box center [361, 203] width 723 height 407
click at [181, 367] on video at bounding box center [361, 203] width 723 height 407
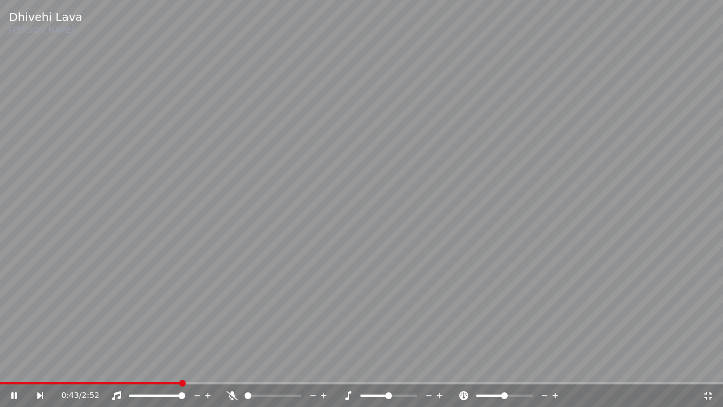
click at [181, 367] on span at bounding box center [90, 383] width 181 height 2
click at [232, 313] on video at bounding box center [361, 203] width 723 height 407
click at [232, 311] on video at bounding box center [361, 203] width 723 height 407
click at [400, 367] on span at bounding box center [361, 383] width 723 height 2
click at [413, 318] on video at bounding box center [361, 203] width 723 height 407
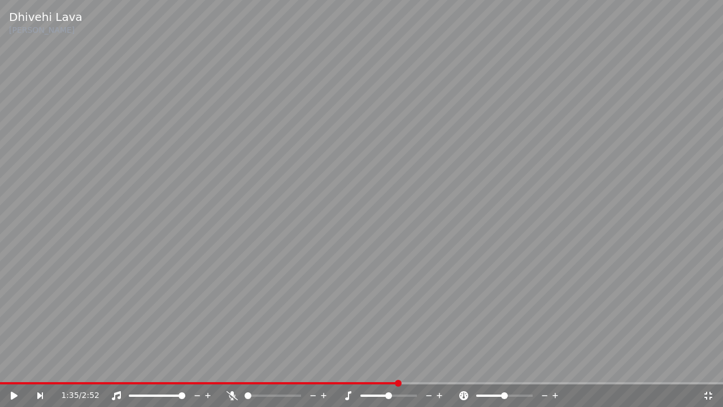
click at [413, 318] on video at bounding box center [361, 203] width 723 height 407
click at [390, 272] on video at bounding box center [361, 203] width 723 height 407
click at [700, 367] on div "2:13 / 2:52" at bounding box center [382, 395] width 642 height 11
click at [713, 367] on icon at bounding box center [708, 395] width 11 height 9
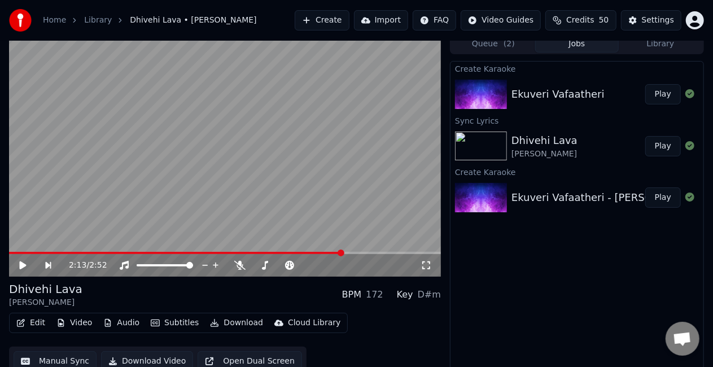
click at [49, 360] on button "Manual Sync" at bounding box center [55, 361] width 83 height 20
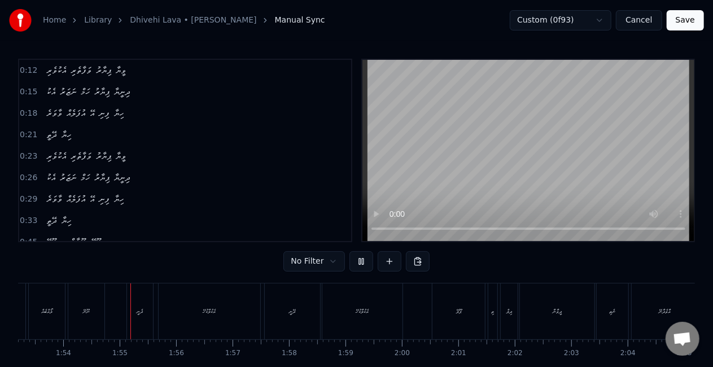
scroll to position [0, 6410]
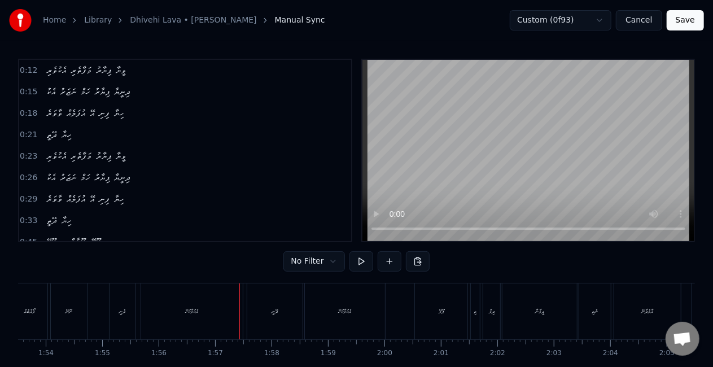
click at [229, 309] on div "އެކުލާކުހޭ" at bounding box center [192, 311] width 102 height 56
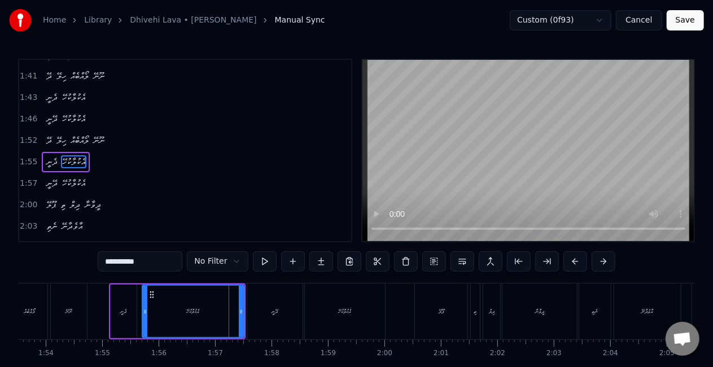
scroll to position [510, 0]
drag, startPoint x: 236, startPoint y: 315, endPoint x: 221, endPoint y: 311, distance: 15.4
click at [221, 311] on div at bounding box center [221, 311] width 5 height 51
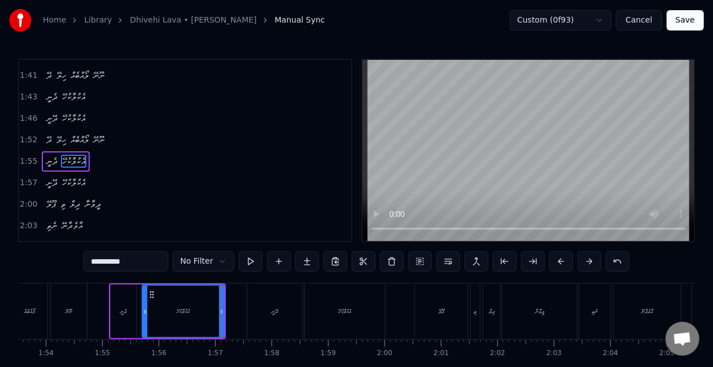
click at [163, 314] on div "އެކުލާކުހޭ" at bounding box center [183, 311] width 81 height 51
click at [278, 321] on div "ދޭނީ" at bounding box center [274, 311] width 55 height 56
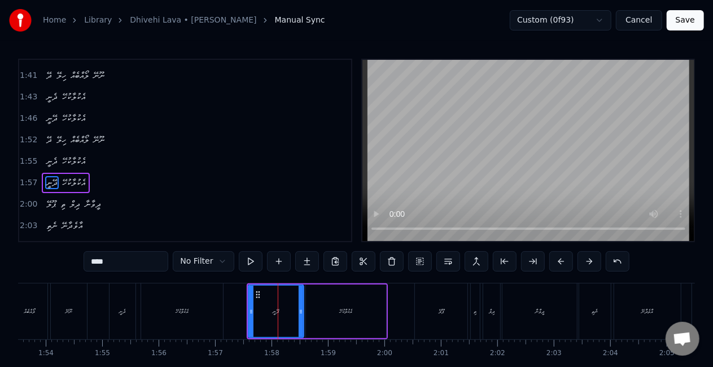
scroll to position [531, 0]
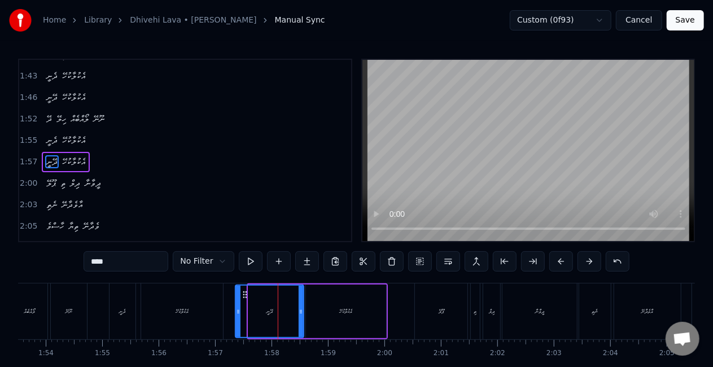
drag, startPoint x: 252, startPoint y: 317, endPoint x: 239, endPoint y: 313, distance: 13.8
click at [239, 313] on div at bounding box center [238, 311] width 5 height 51
click at [220, 316] on div "އެކުލާކުހޭ" at bounding box center [182, 311] width 82 height 56
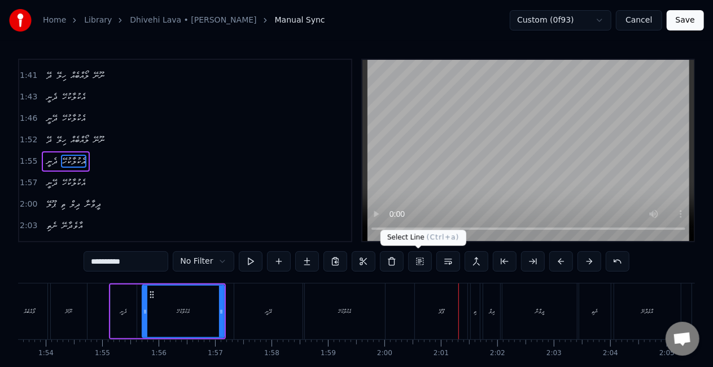
drag, startPoint x: 444, startPoint y: 319, endPoint x: 437, endPoint y: 313, distance: 8.9
click at [442, 319] on div "ޕޫލޭ" at bounding box center [441, 311] width 53 height 56
type input "****"
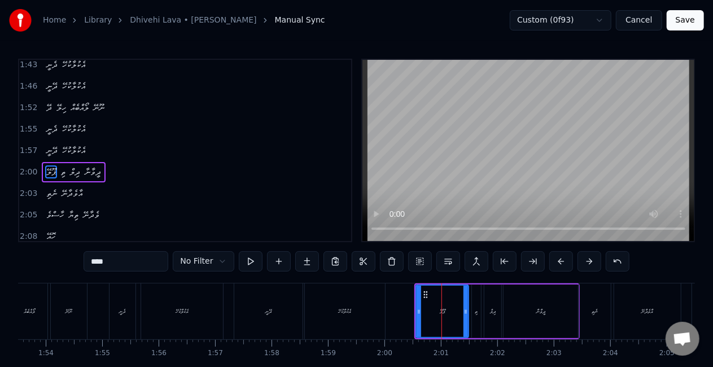
scroll to position [552, 0]
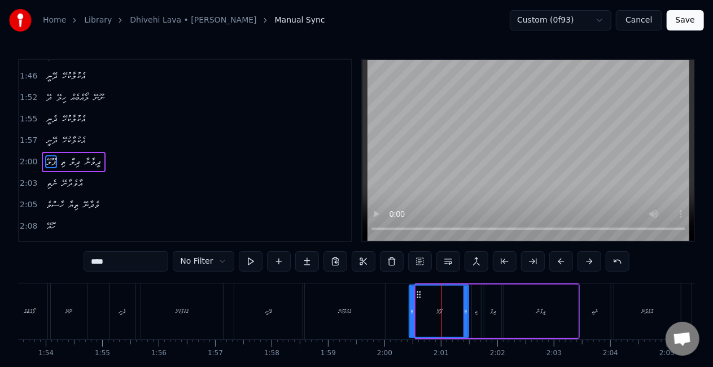
drag, startPoint x: 418, startPoint y: 307, endPoint x: 410, endPoint y: 306, distance: 8.0
click at [410, 306] on div at bounding box center [412, 311] width 5 height 51
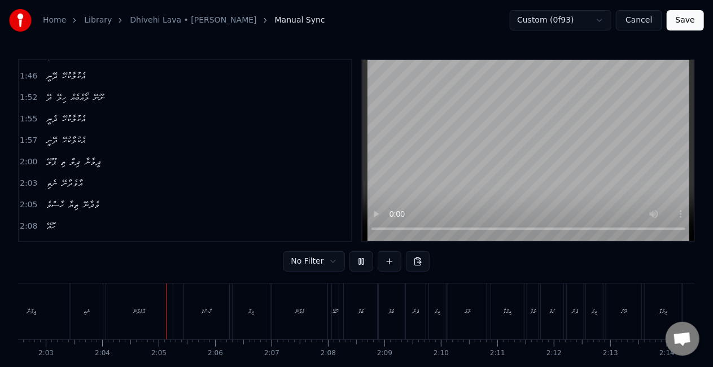
scroll to position [0, 6980]
click at [198, 312] on div "ތިޔާ" at bounding box center [189, 311] width 37 height 56
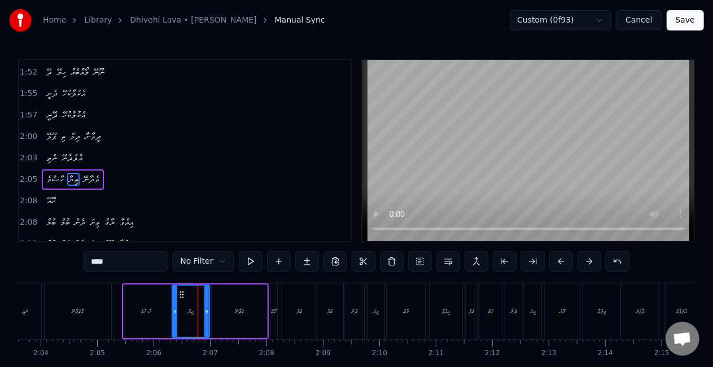
scroll to position [594, 0]
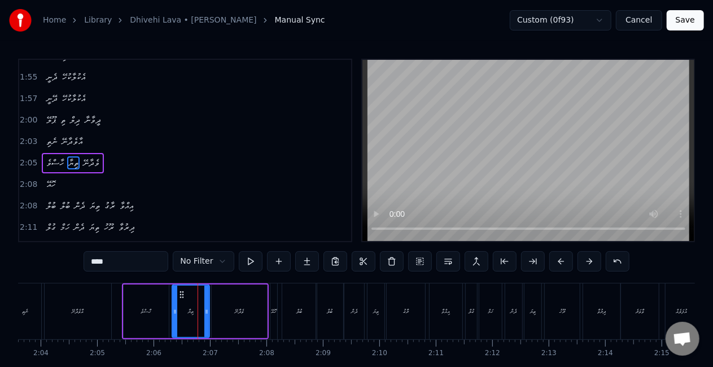
drag, startPoint x: 102, startPoint y: 261, endPoint x: 89, endPoint y: 258, distance: 13.3
click at [89, 258] on input "****" at bounding box center [126, 261] width 85 height 20
drag, startPoint x: 142, startPoint y: 260, endPoint x: 80, endPoint y: 256, distance: 62.2
click at [80, 256] on div "0:12 އެކުވެރި ވަފާތެރި ޕިޔާރު ވީޔާ 0:15 އެކު ނަޒަރު ހަމް ޕިޔާރު ދިނީޔާ 0:18 ވާވ…" at bounding box center [356, 228] width 677 height 338
click at [133, 312] on div "ހާސްވެ" at bounding box center [146, 312] width 45 height 54
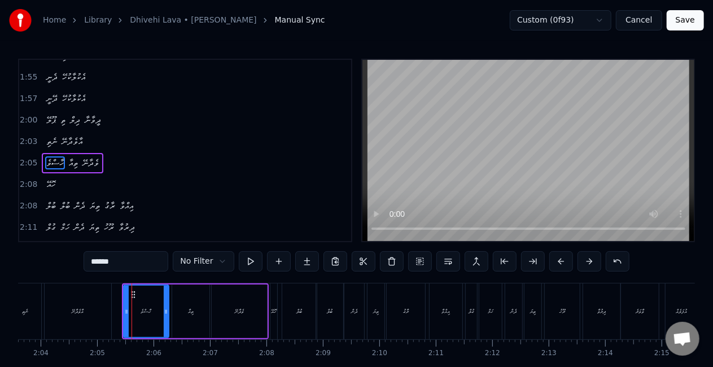
click at [110, 308] on div "އާވެދާނޭ" at bounding box center [78, 311] width 67 height 56
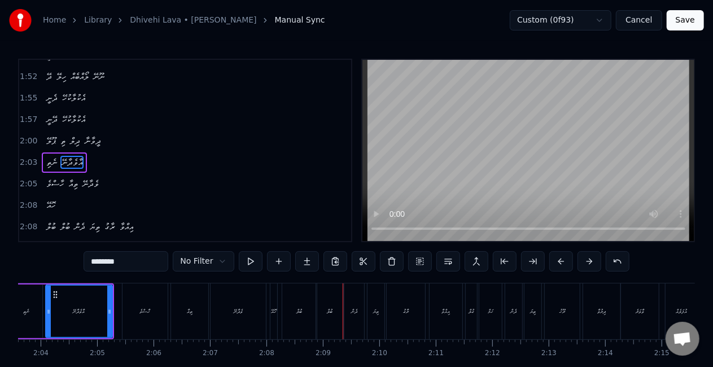
click at [71, 312] on div "އާވެދާނޭ" at bounding box center [79, 311] width 66 height 51
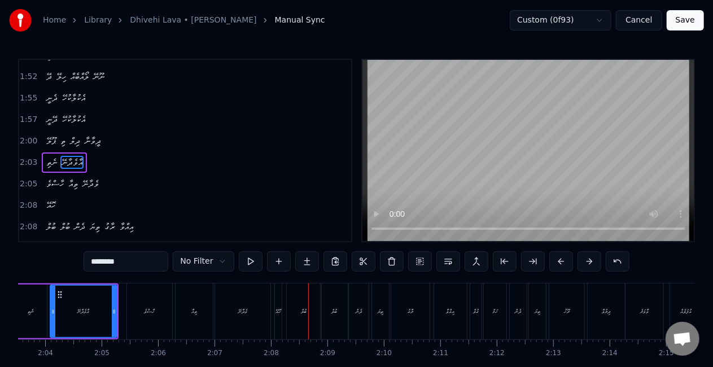
click at [328, 320] on div "ބުލް" at bounding box center [334, 311] width 27 height 56
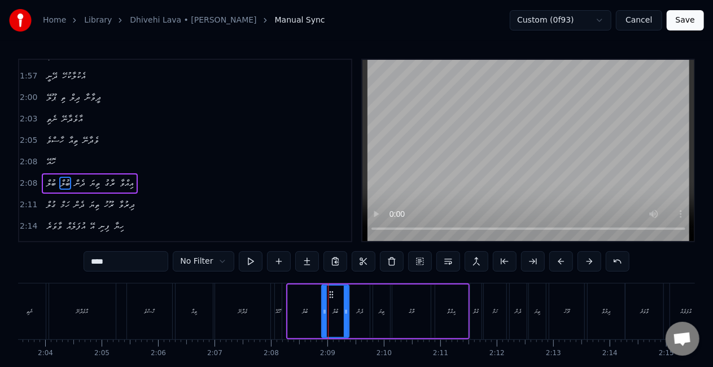
scroll to position [636, 0]
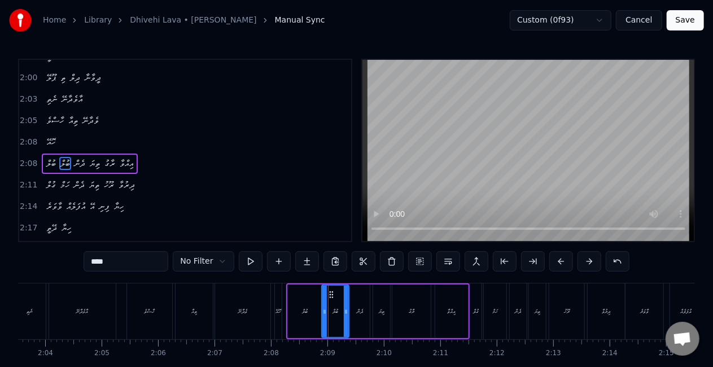
click at [258, 315] on div "ވެދާނޭ" at bounding box center [242, 311] width 55 height 56
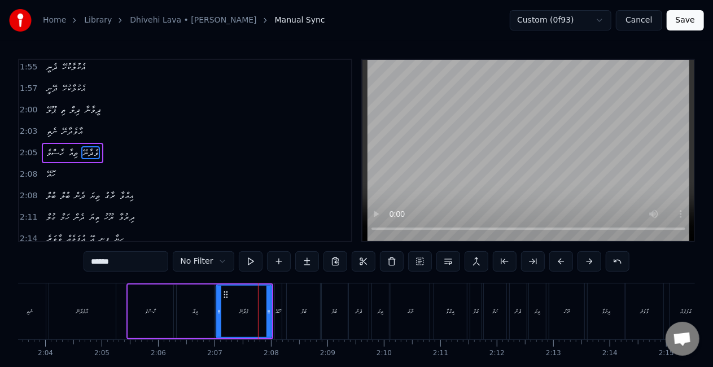
scroll to position [594, 0]
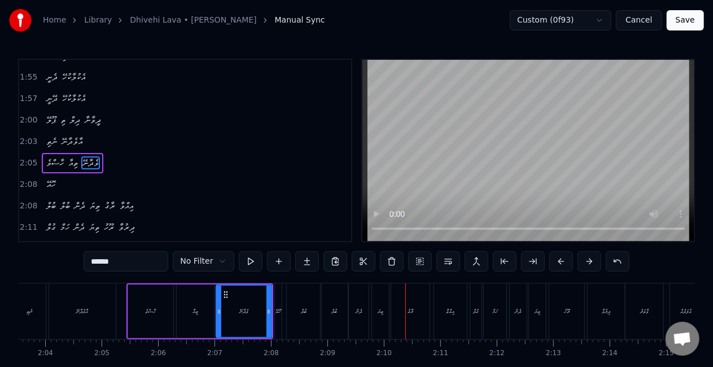
click at [297, 313] on div "ބުލް" at bounding box center [304, 311] width 34 height 56
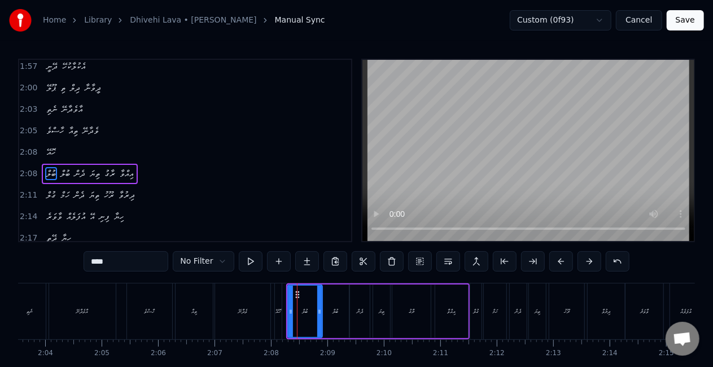
scroll to position [636, 0]
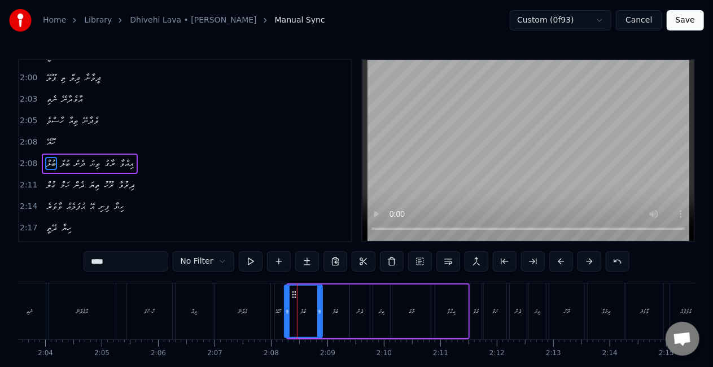
click at [285, 315] on icon at bounding box center [287, 311] width 5 height 9
click at [338, 313] on div "ބުލް" at bounding box center [336, 311] width 6 height 8
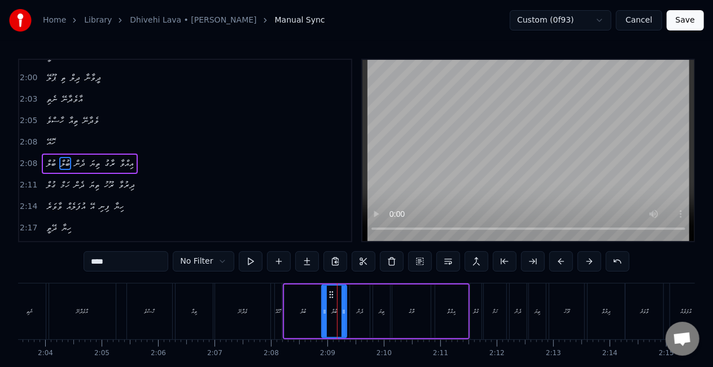
click at [343, 315] on icon at bounding box center [344, 311] width 5 height 9
click at [260, 322] on div "ވެދާނޭ" at bounding box center [242, 311] width 55 height 56
type input "******"
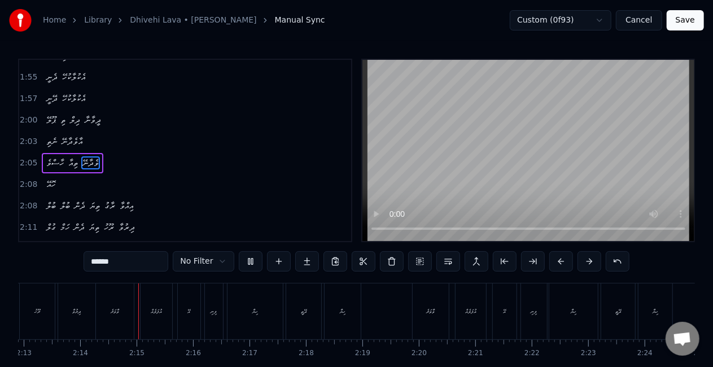
scroll to position [0, 7540]
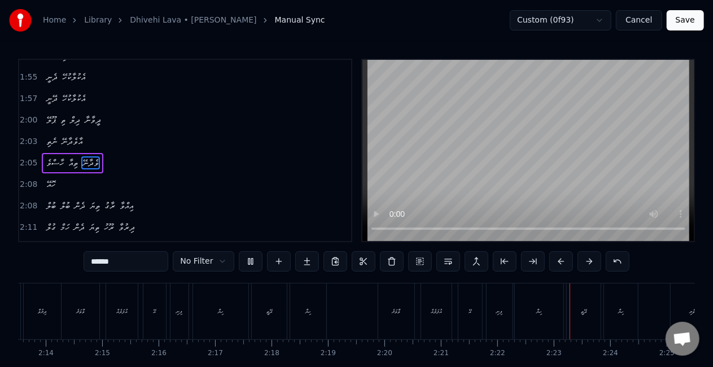
click at [590, 138] on video at bounding box center [529, 150] width 332 height 181
click at [683, 24] on button "Save" at bounding box center [685, 20] width 37 height 20
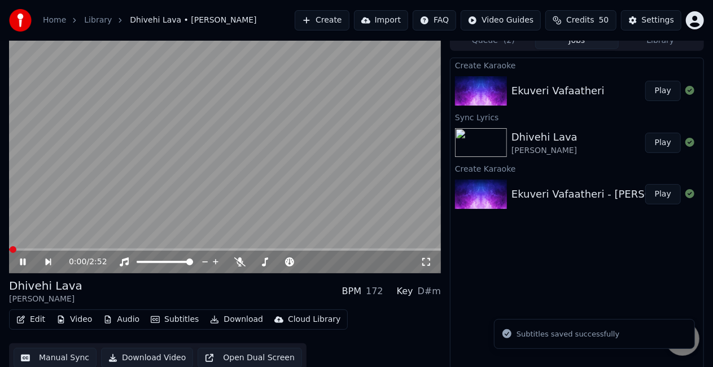
scroll to position [16, 0]
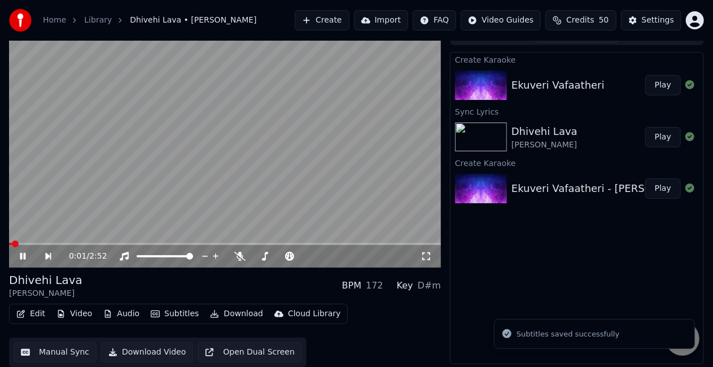
click at [136, 192] on video at bounding box center [225, 146] width 432 height 243
click at [27, 313] on button "Edit" at bounding box center [31, 314] width 38 height 16
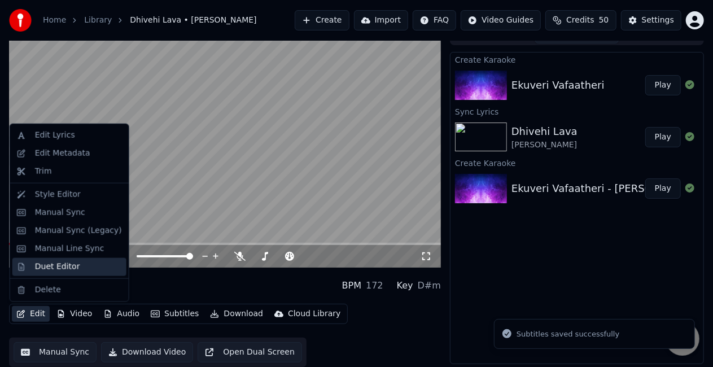
click at [63, 270] on div "Duet Editor" at bounding box center [57, 266] width 45 height 11
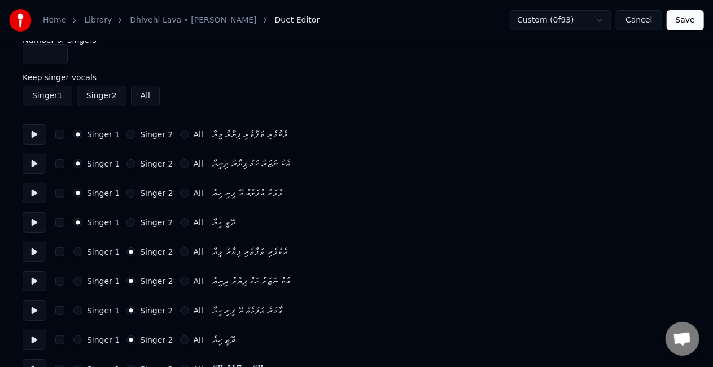
type input "*"
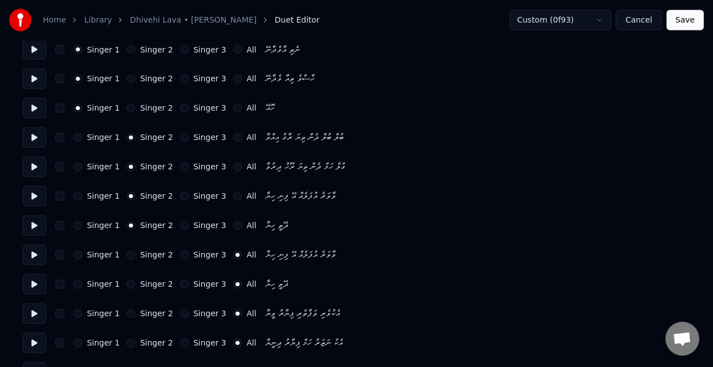
scroll to position [1067, 0]
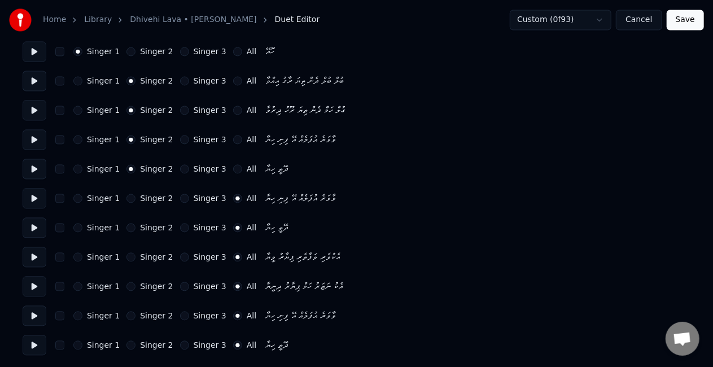
click at [180, 195] on button "Singer 3" at bounding box center [184, 198] width 9 height 9
click at [180, 228] on button "Singer 3" at bounding box center [184, 228] width 9 height 9
click at [180, 255] on button "Singer 3" at bounding box center [184, 257] width 9 height 9
click at [180, 282] on button "Singer 3" at bounding box center [184, 286] width 9 height 9
click at [180, 314] on button "Singer 3" at bounding box center [184, 316] width 9 height 9
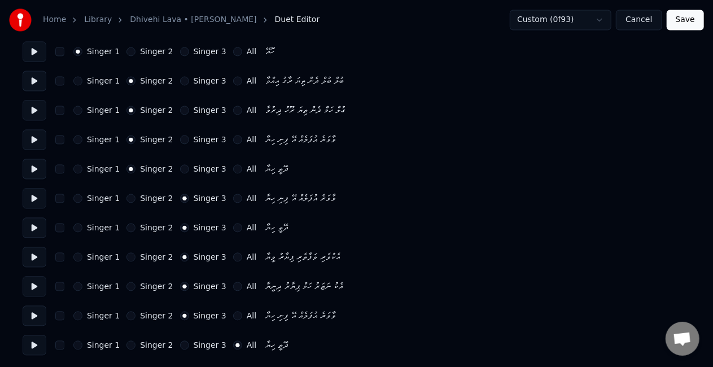
click at [180, 341] on div "Singer 3" at bounding box center [203, 345] width 46 height 9
drag, startPoint x: 174, startPoint y: 349, endPoint x: 175, endPoint y: 343, distance: 6.3
click at [180, 348] on button "Singer 3" at bounding box center [184, 345] width 9 height 9
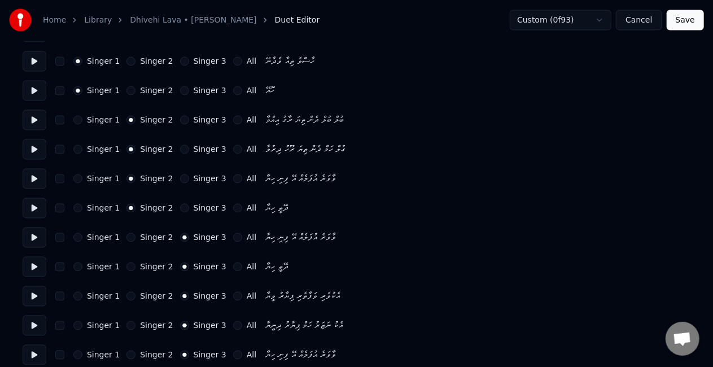
scroll to position [1011, 0]
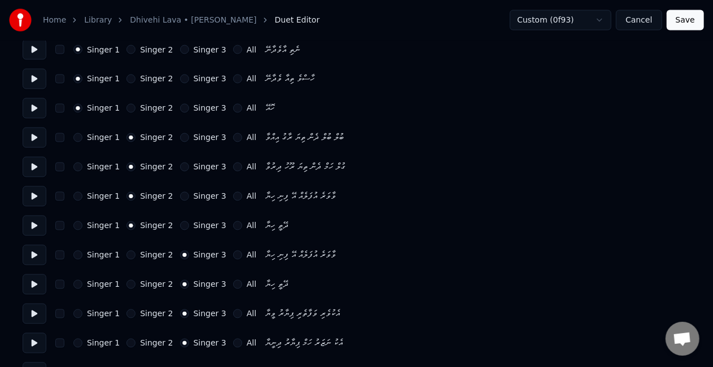
click at [686, 25] on button "Save" at bounding box center [685, 20] width 37 height 20
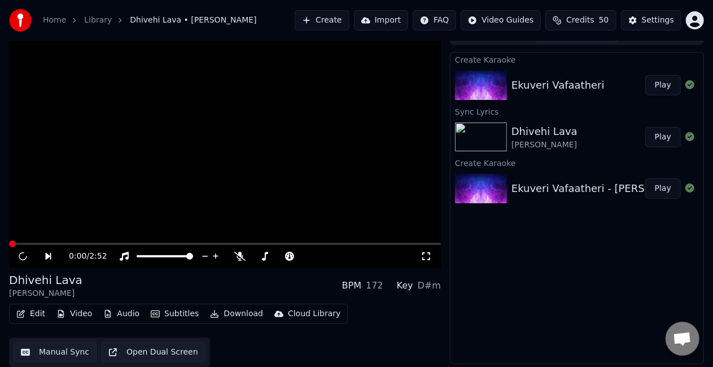
scroll to position [16, 0]
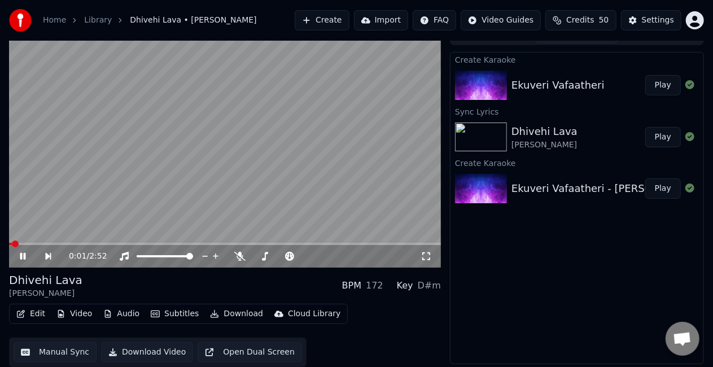
click at [281, 244] on span at bounding box center [225, 244] width 432 height 2
click at [270, 193] on video at bounding box center [225, 146] width 432 height 243
click at [271, 193] on video at bounding box center [225, 146] width 432 height 243
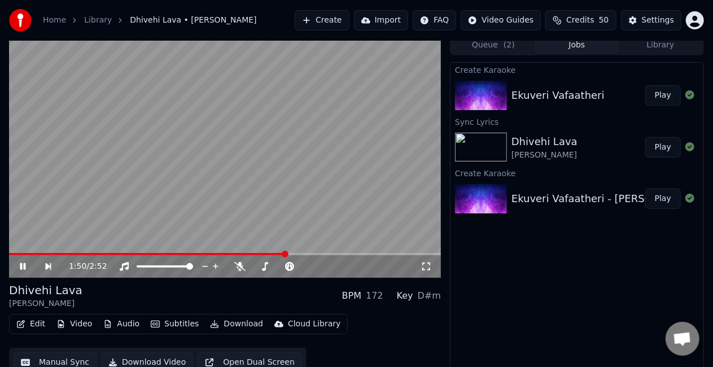
scroll to position [0, 0]
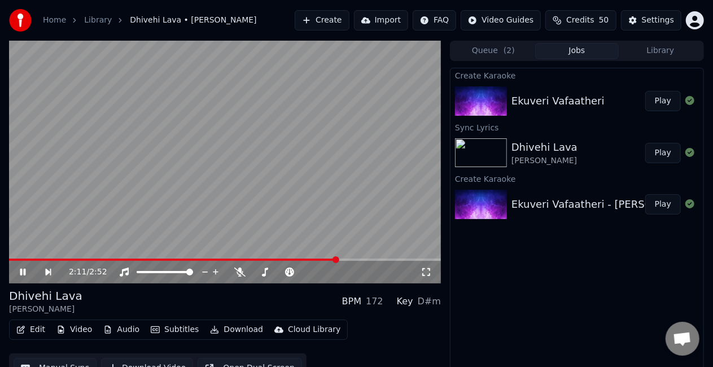
click at [319, 202] on video at bounding box center [225, 162] width 432 height 243
click at [329, 259] on span at bounding box center [169, 260] width 321 height 2
click at [314, 260] on span at bounding box center [169, 260] width 321 height 2
click at [307, 202] on video at bounding box center [225, 162] width 432 height 243
click at [326, 192] on video at bounding box center [225, 162] width 432 height 243
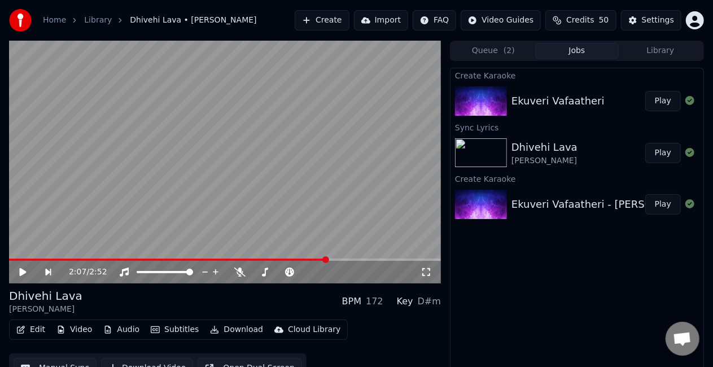
click at [328, 259] on span at bounding box center [168, 260] width 319 height 2
click at [332, 214] on video at bounding box center [225, 162] width 432 height 243
click at [330, 212] on video at bounding box center [225, 162] width 432 height 243
drag, startPoint x: 321, startPoint y: 256, endPoint x: 304, endPoint y: 265, distance: 19.2
click at [316, 259] on div "2:11 / 2:52" at bounding box center [225, 162] width 432 height 243
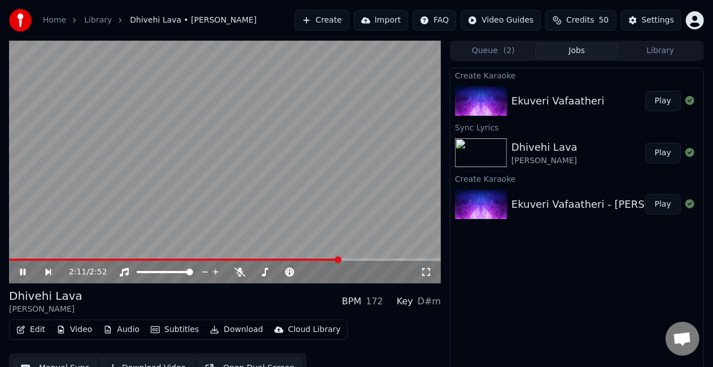
click at [304, 261] on span at bounding box center [174, 260] width 331 height 2
click at [308, 219] on video at bounding box center [225, 162] width 432 height 243
click at [308, 216] on video at bounding box center [225, 162] width 432 height 243
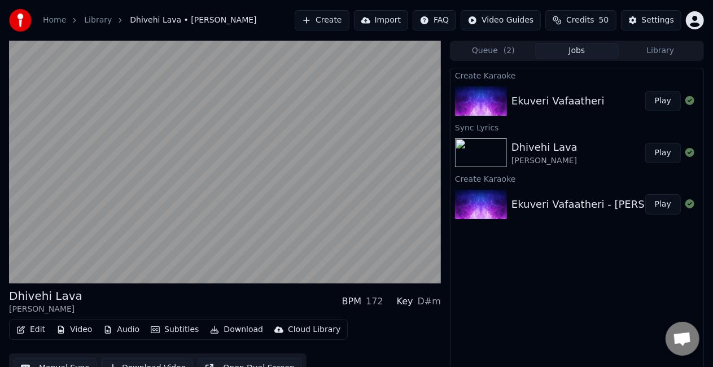
click at [315, 216] on video at bounding box center [225, 162] width 432 height 243
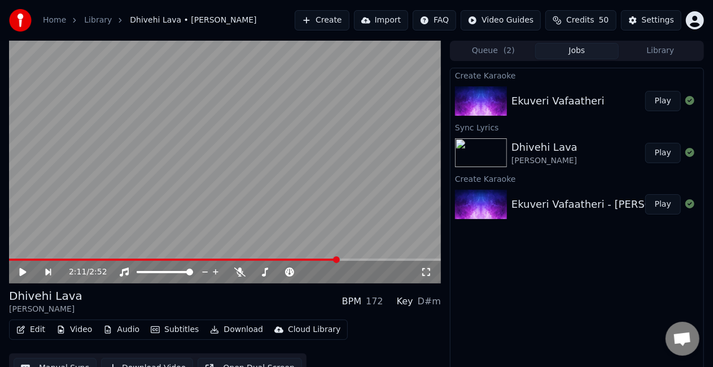
click at [315, 216] on video at bounding box center [225, 162] width 432 height 243
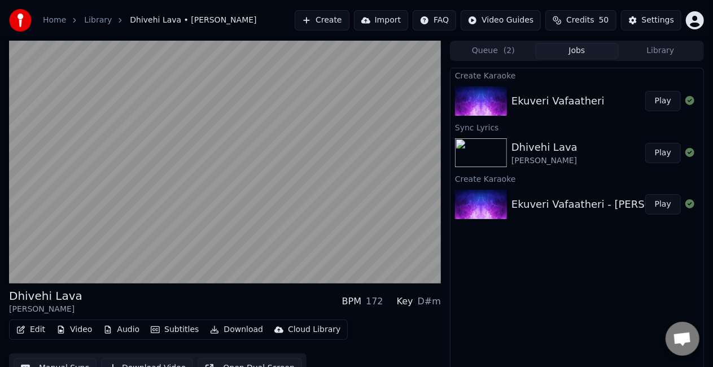
click at [315, 216] on video at bounding box center [225, 162] width 432 height 243
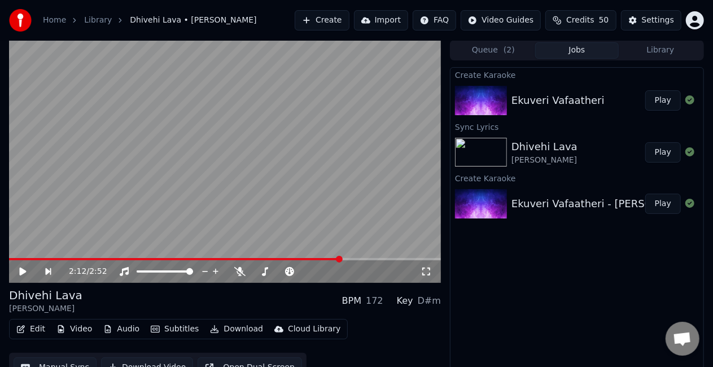
scroll to position [16, 0]
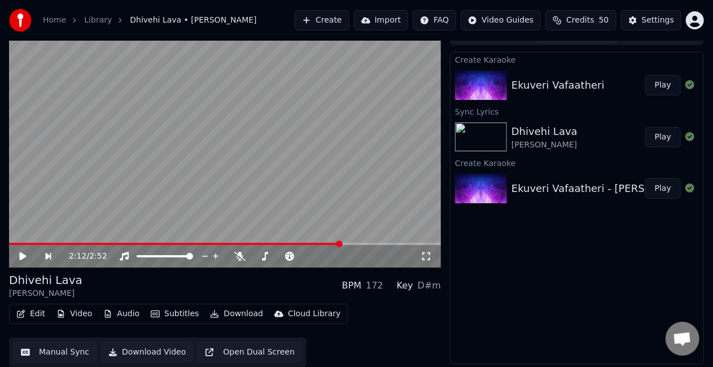
click at [57, 351] on button "Manual Sync" at bounding box center [55, 352] width 83 height 20
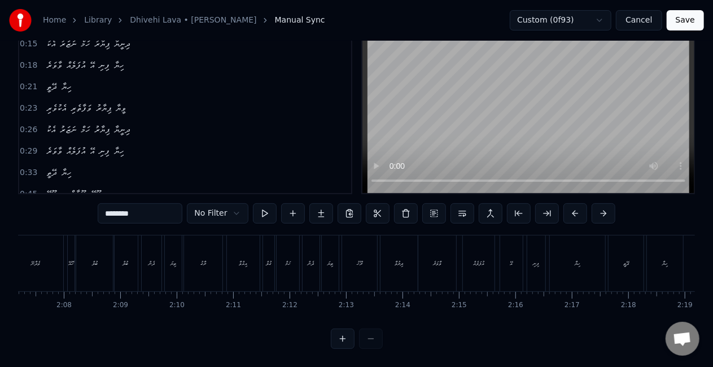
scroll to position [0, 7166]
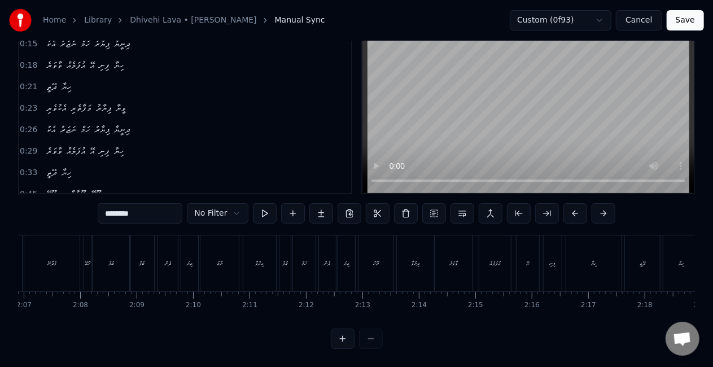
click at [123, 251] on div "ބުލް" at bounding box center [112, 263] width 38 height 56
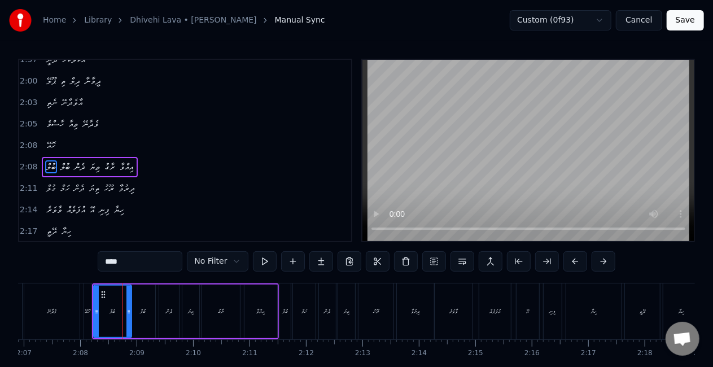
scroll to position [636, 0]
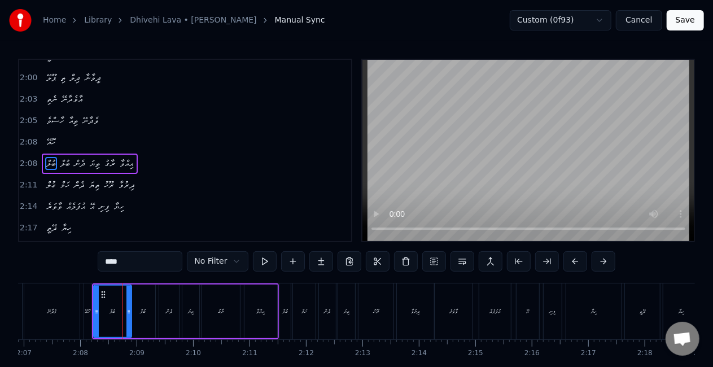
click at [171, 304] on div "ދެން" at bounding box center [169, 312] width 20 height 54
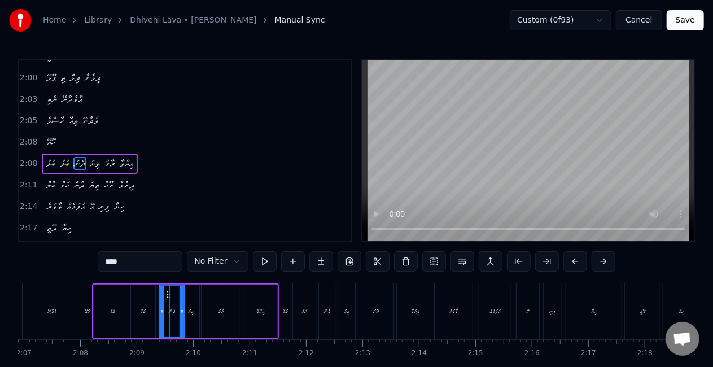
drag, startPoint x: 175, startPoint y: 309, endPoint x: 167, endPoint y: 307, distance: 8.2
click at [180, 309] on icon at bounding box center [182, 311] width 5 height 9
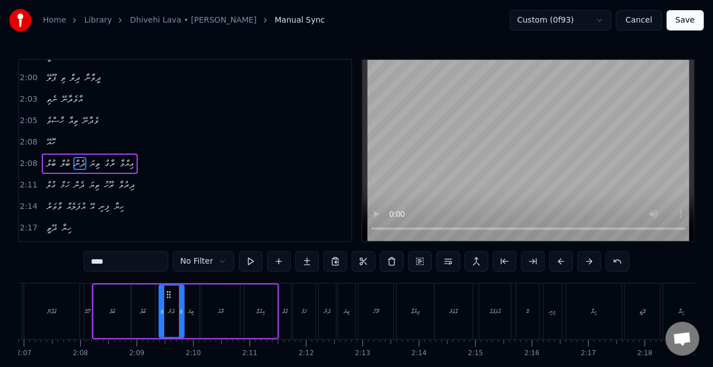
click at [163, 307] on icon at bounding box center [162, 311] width 5 height 9
click at [97, 294] on div "ބުލް" at bounding box center [113, 312] width 38 height 54
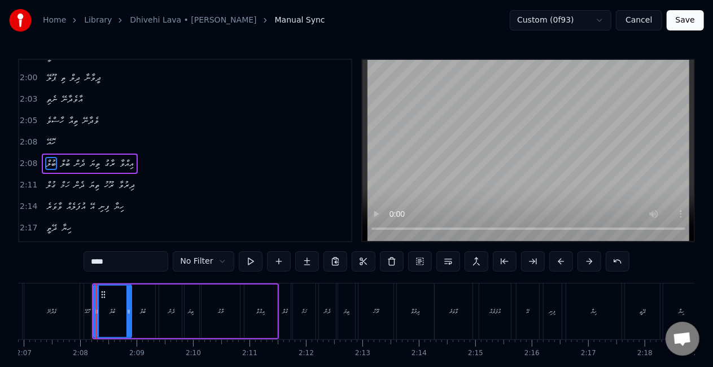
click at [361, 209] on div at bounding box center [528, 151] width 334 height 184
click at [76, 311] on div "ވެދާނޭ" at bounding box center [51, 311] width 55 height 56
type input "******"
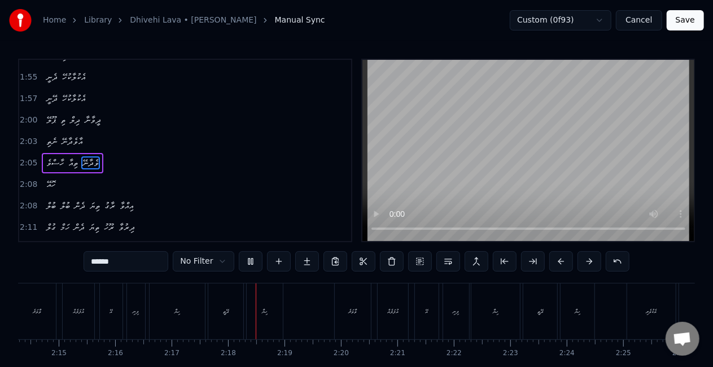
scroll to position [0, 7732]
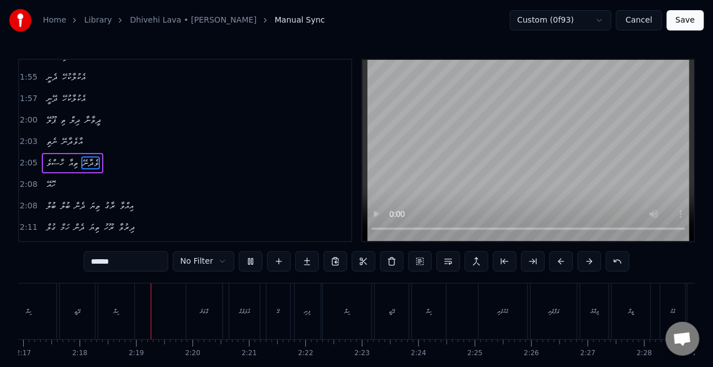
click at [680, 19] on button "Save" at bounding box center [685, 20] width 37 height 20
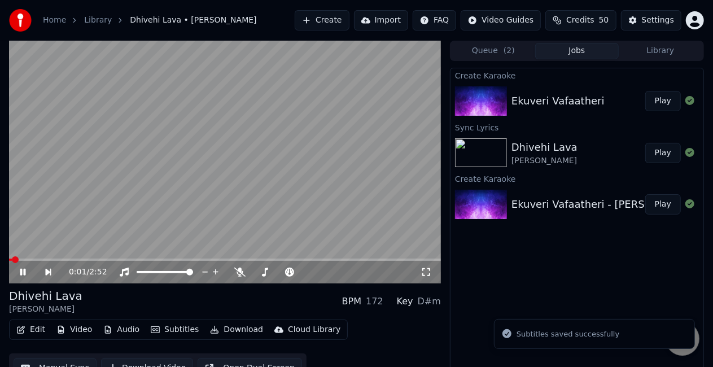
click at [304, 260] on span at bounding box center [225, 260] width 432 height 2
click at [287, 180] on video at bounding box center [225, 162] width 432 height 243
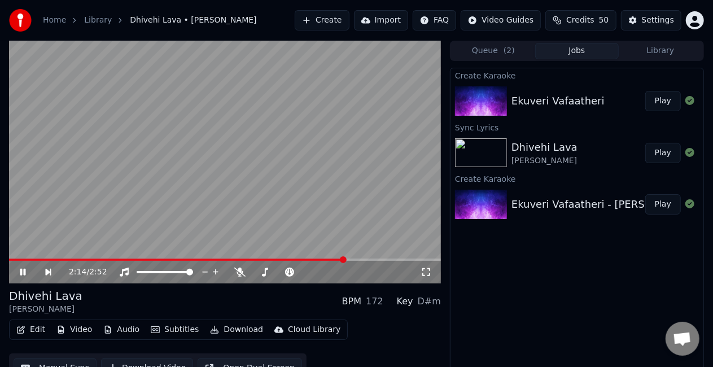
click at [295, 259] on span at bounding box center [177, 260] width 336 height 2
click at [313, 202] on video at bounding box center [225, 162] width 432 height 243
click at [293, 259] on span at bounding box center [173, 260] width 328 height 2
click at [314, 184] on video at bounding box center [225, 162] width 432 height 243
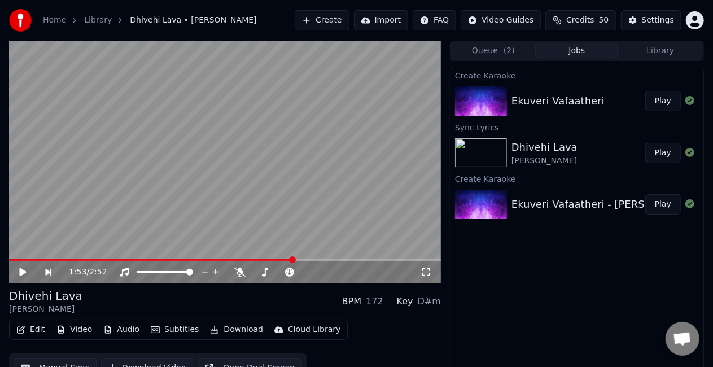
click at [314, 184] on video at bounding box center [225, 162] width 432 height 243
click at [256, 129] on video at bounding box center [225, 162] width 432 height 243
drag, startPoint x: 199, startPoint y: 154, endPoint x: 175, endPoint y: 145, distance: 25.2
click at [191, 150] on video at bounding box center [225, 162] width 432 height 243
click at [213, 129] on video at bounding box center [225, 162] width 432 height 243
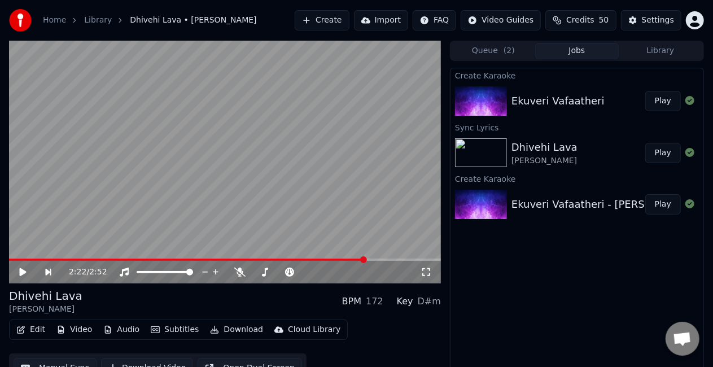
click at [212, 128] on video at bounding box center [225, 162] width 432 height 243
click at [224, 137] on video at bounding box center [225, 162] width 432 height 243
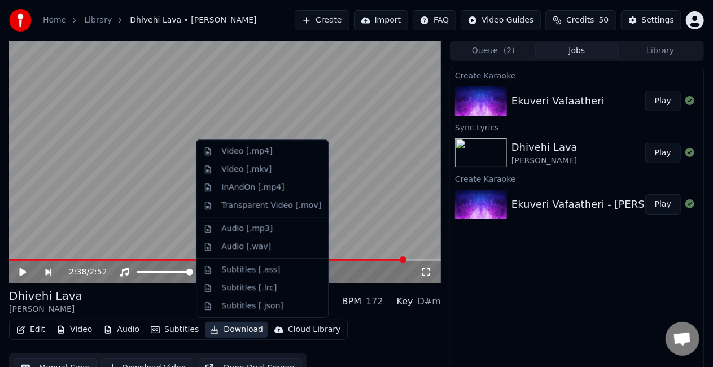
click at [221, 332] on button "Download" at bounding box center [237, 330] width 62 height 16
click at [240, 154] on div "Video [.mp4]" at bounding box center [246, 151] width 51 height 11
